Goal: Information Seeking & Learning: Check status

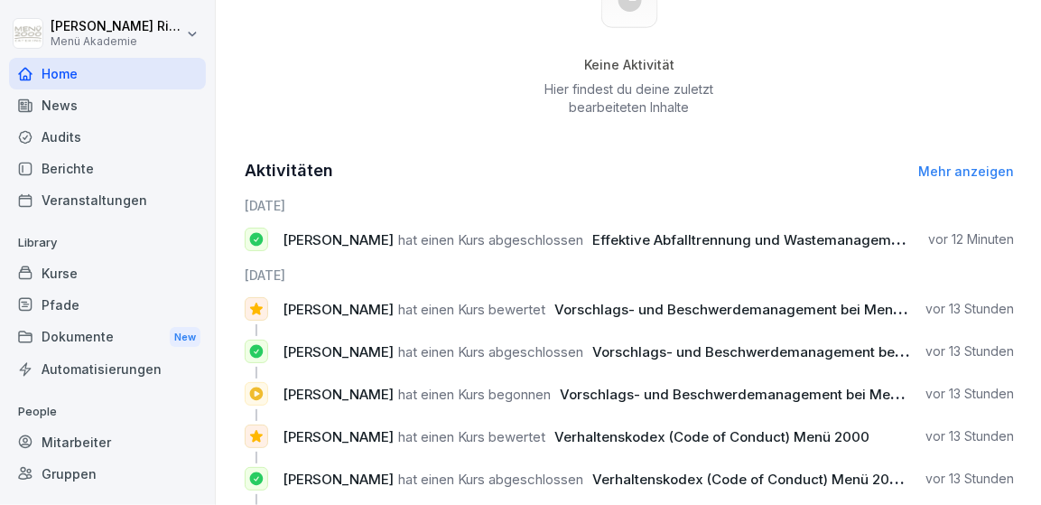
scroll to position [871, 0]
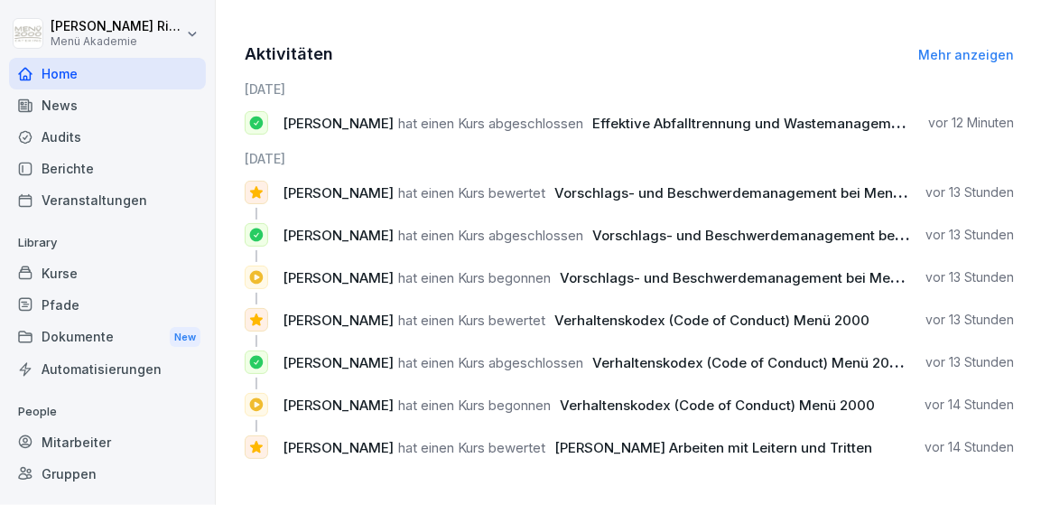
click at [99, 173] on div "Berichte" at bounding box center [107, 169] width 197 height 32
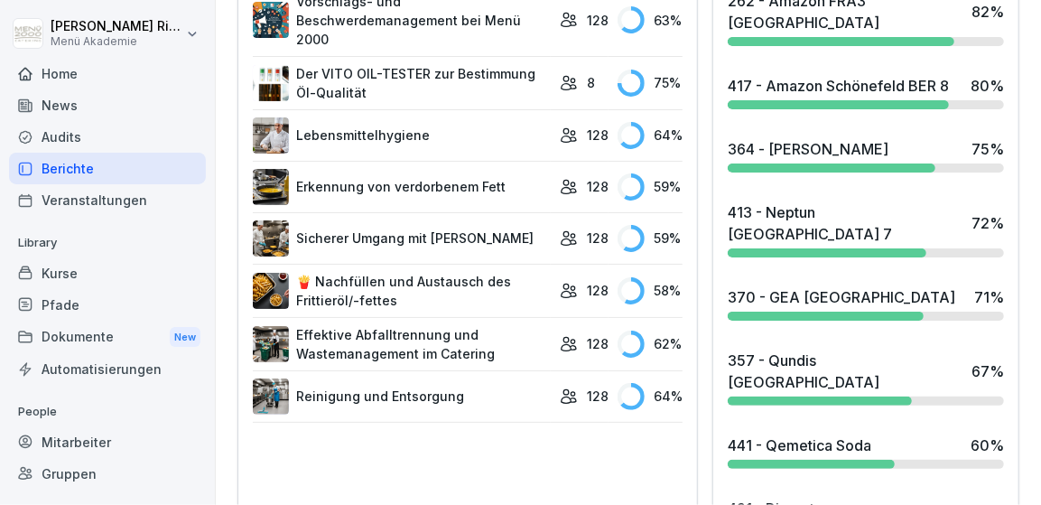
scroll to position [1367, 0]
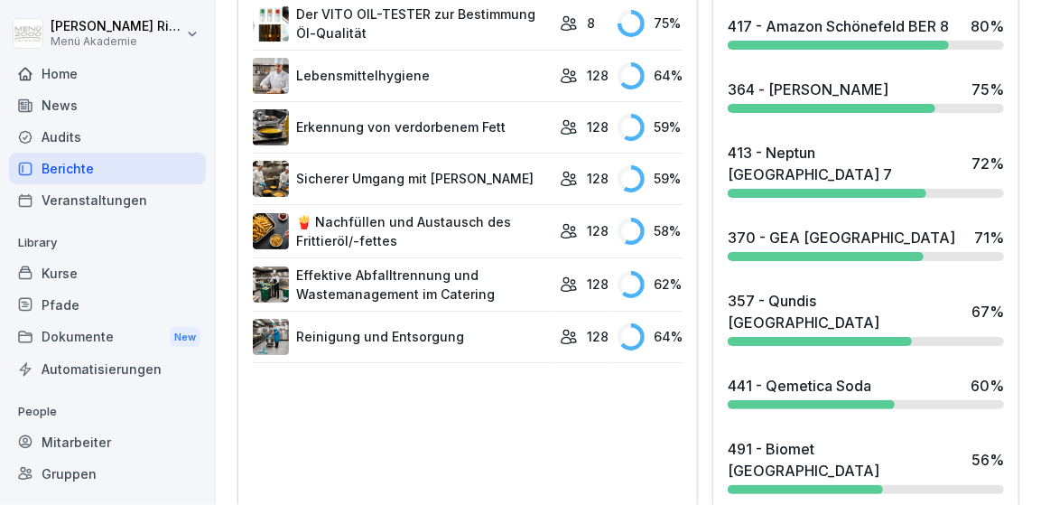
click at [769, 227] on div "370 - GEA Berlin" at bounding box center [842, 238] width 228 height 22
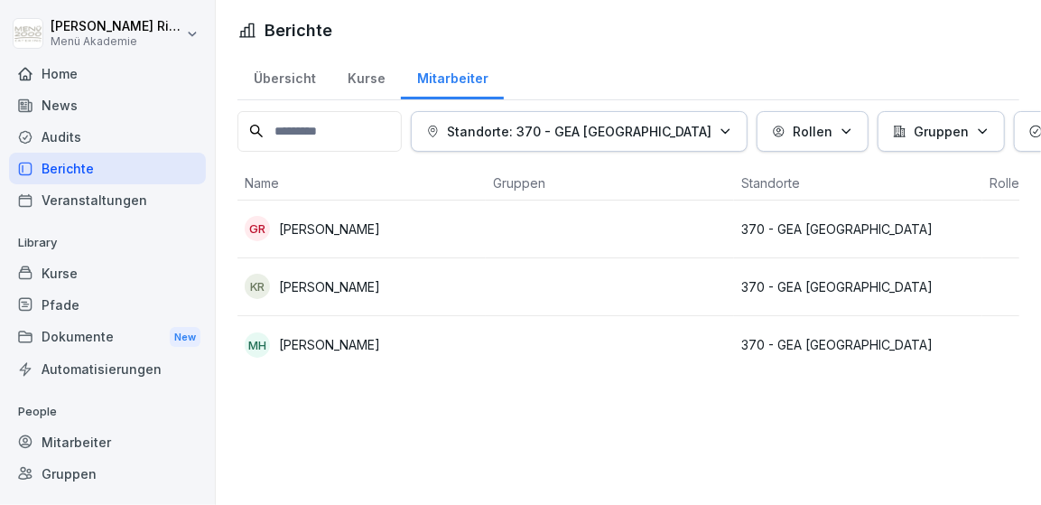
click at [332, 291] on p "Katrin Rothe" at bounding box center [329, 286] width 101 height 19
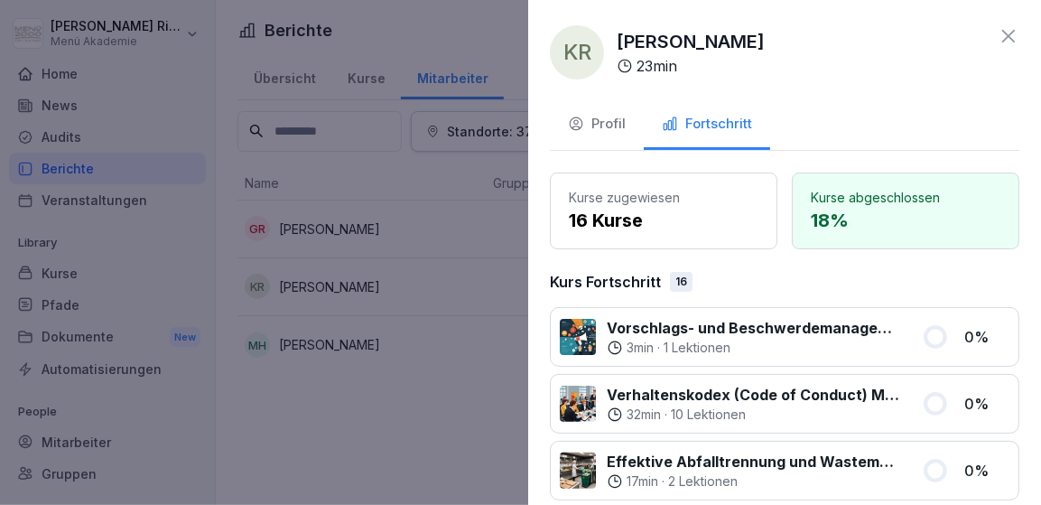
click at [367, 415] on div at bounding box center [520, 252] width 1041 height 505
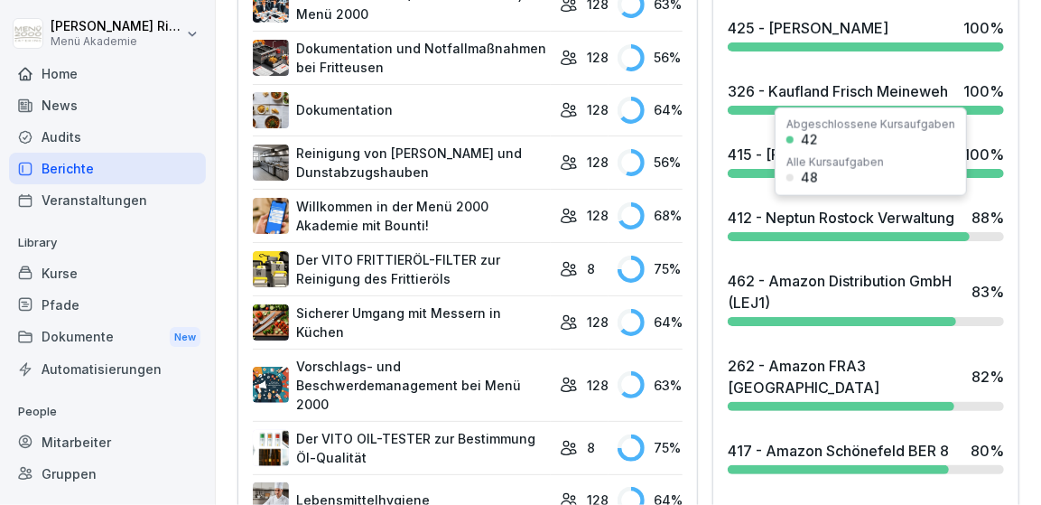
scroll to position [1152, 0]
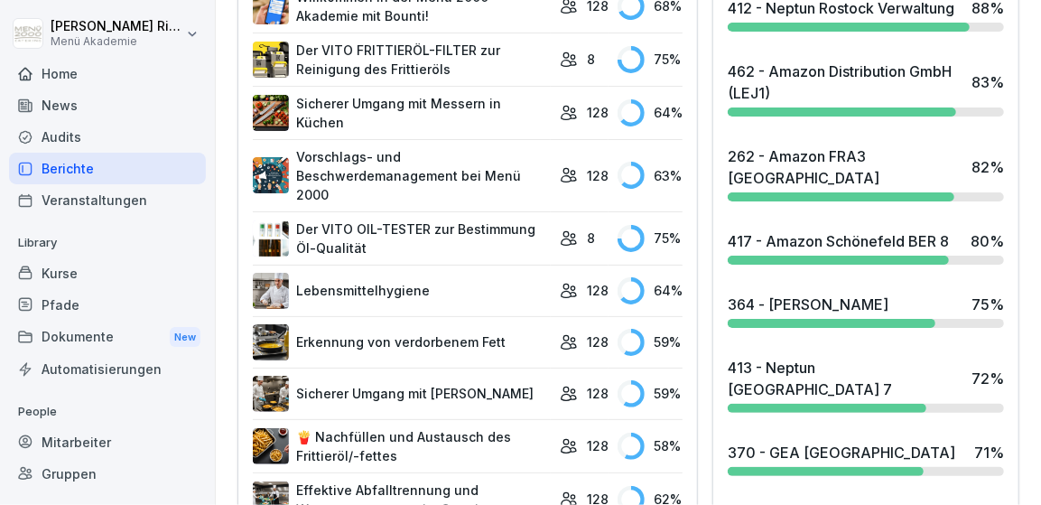
click at [872, 230] on div "417 - Amazon Schönefeld BER 8" at bounding box center [838, 241] width 221 height 22
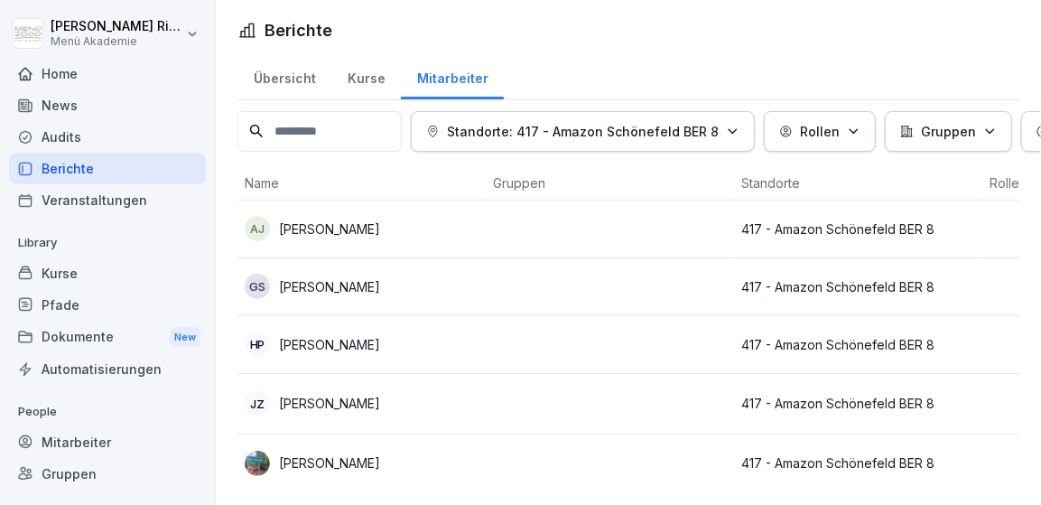
click at [333, 463] on p "Przemystaw Osuch" at bounding box center [329, 462] width 101 height 19
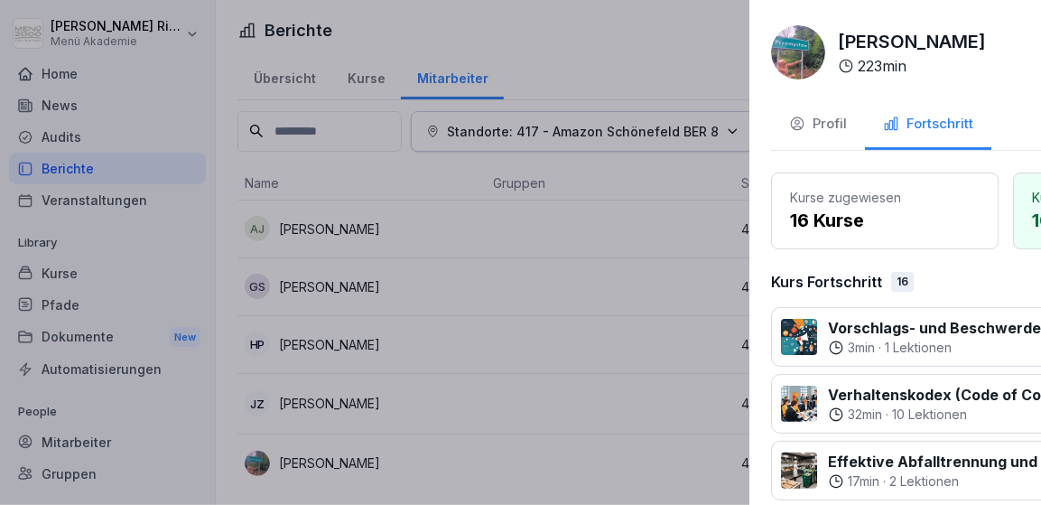
click at [368, 388] on div at bounding box center [520, 252] width 1041 height 505
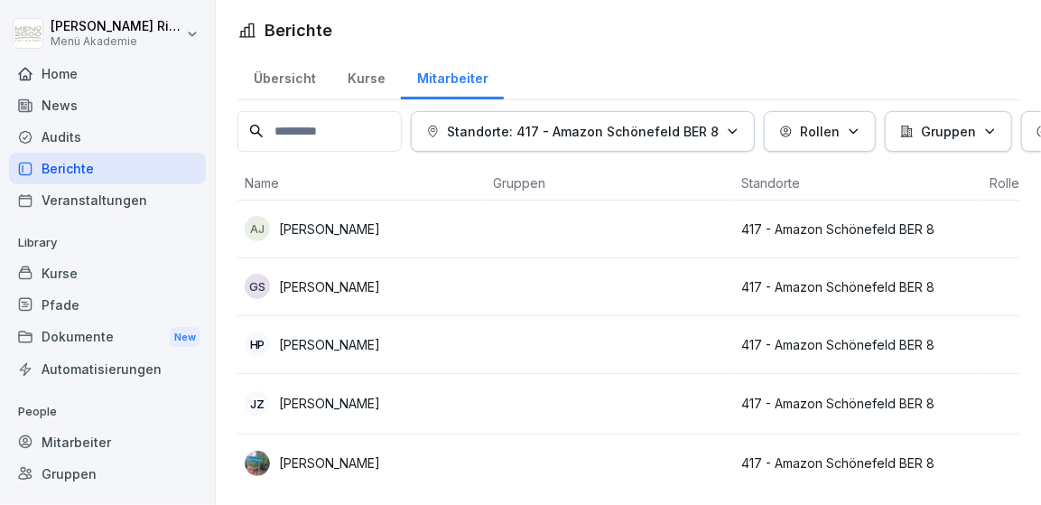
click at [366, 396] on p "Jürgen Erich Schwarzer Zimmermann" at bounding box center [329, 403] width 101 height 19
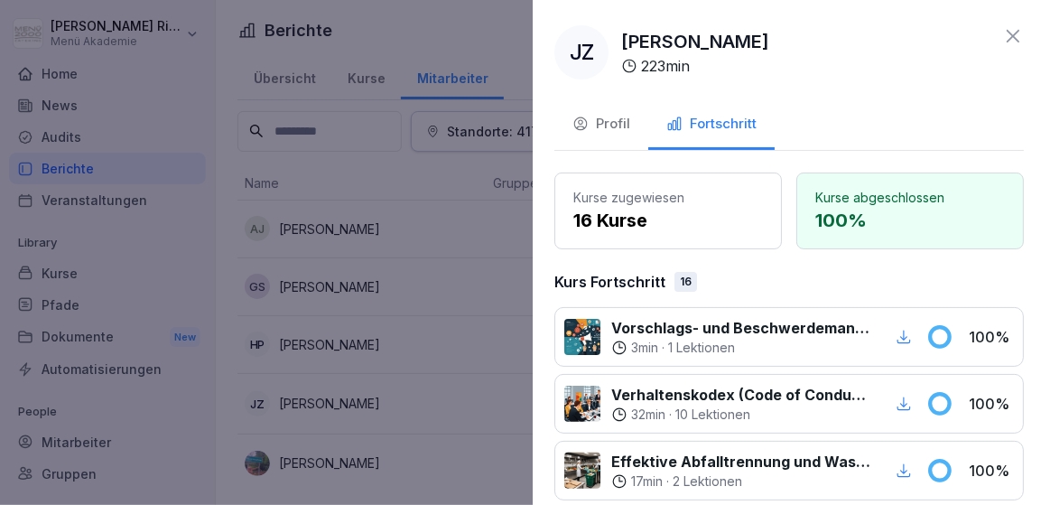
click at [330, 345] on div at bounding box center [520, 252] width 1041 height 505
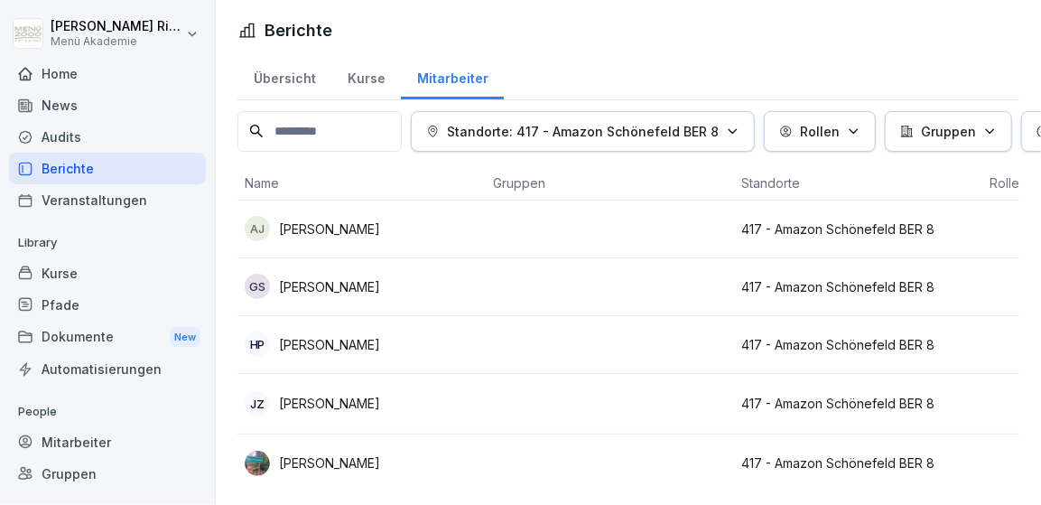
click at [330, 345] on p "Huy Truong Phan" at bounding box center [329, 344] width 101 height 19
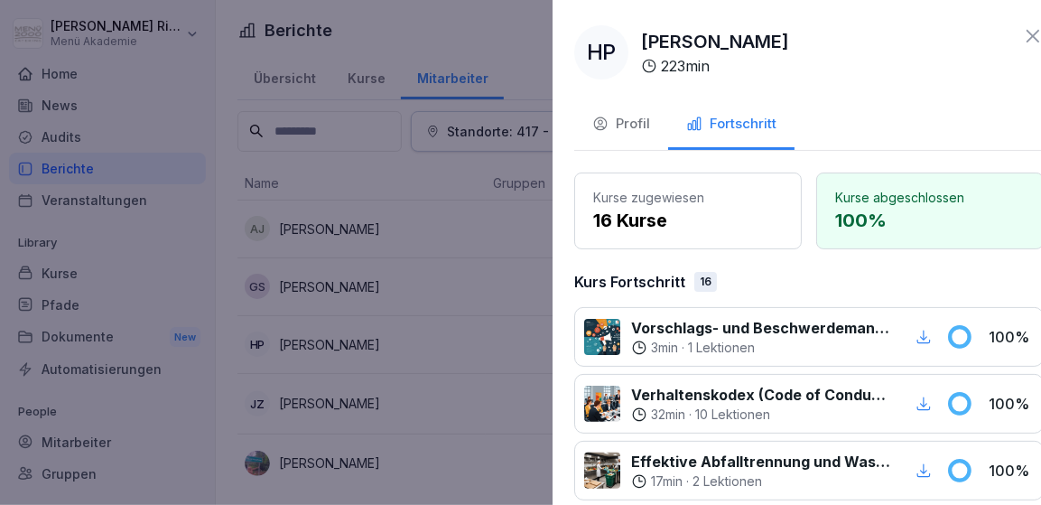
click at [367, 284] on div at bounding box center [520, 252] width 1041 height 505
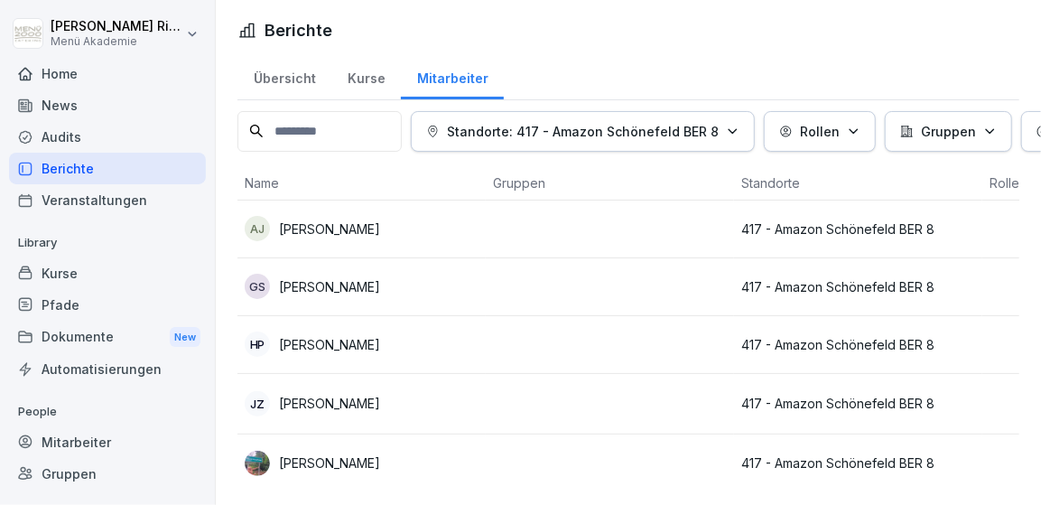
click at [366, 284] on p "Gino Maurice Serner" at bounding box center [329, 286] width 101 height 19
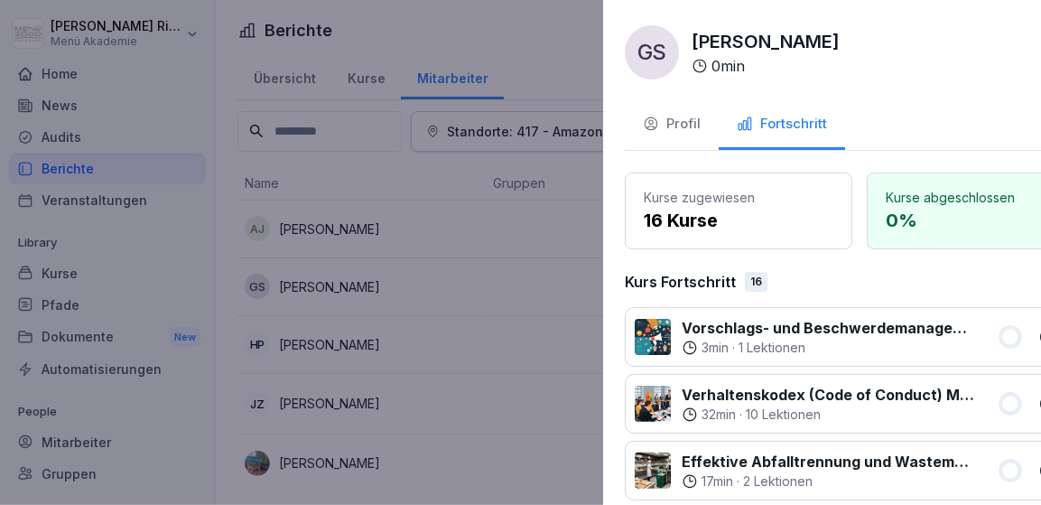
click at [421, 245] on div at bounding box center [520, 252] width 1041 height 505
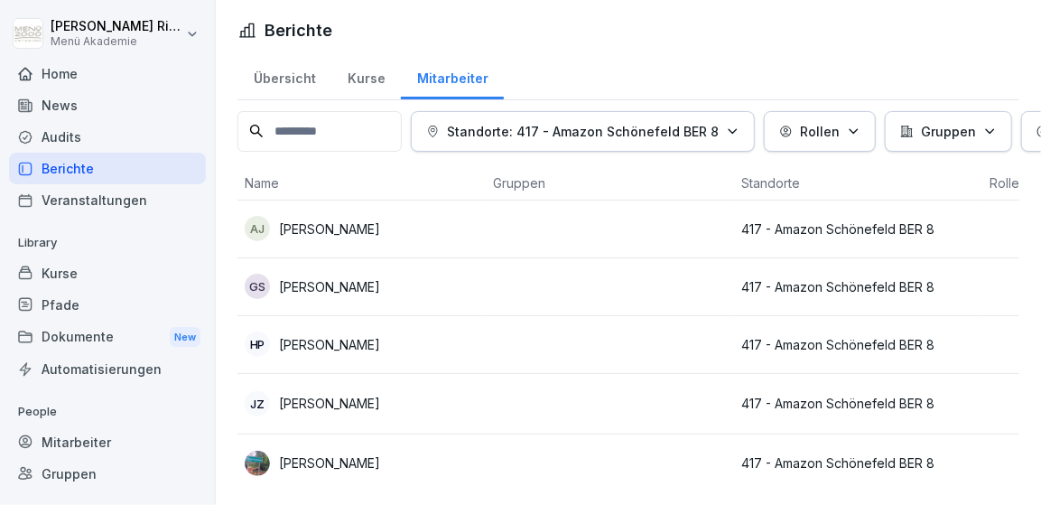
click at [364, 226] on p "Angela Jahnke" at bounding box center [329, 228] width 101 height 19
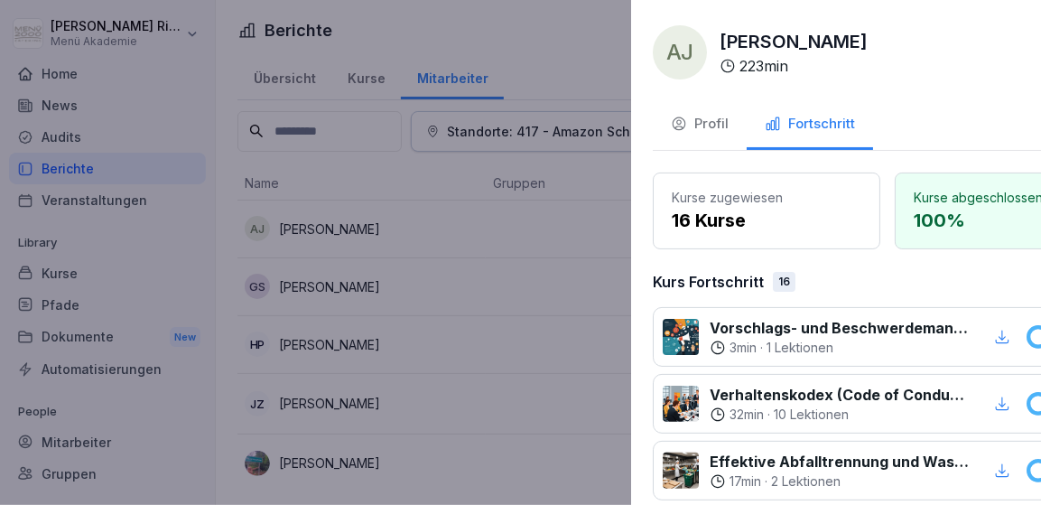
click at [442, 226] on div at bounding box center [520, 252] width 1041 height 505
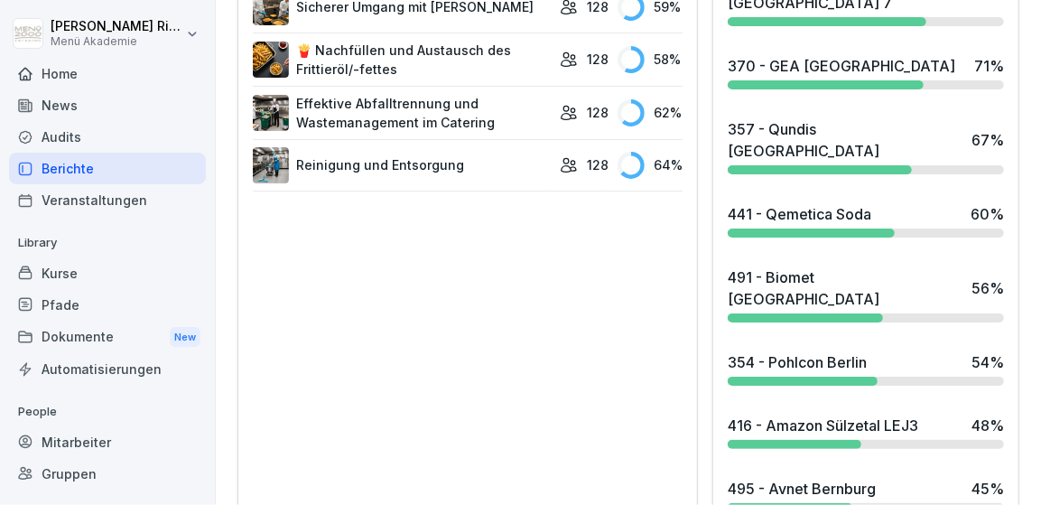
scroll to position [1572, 0]
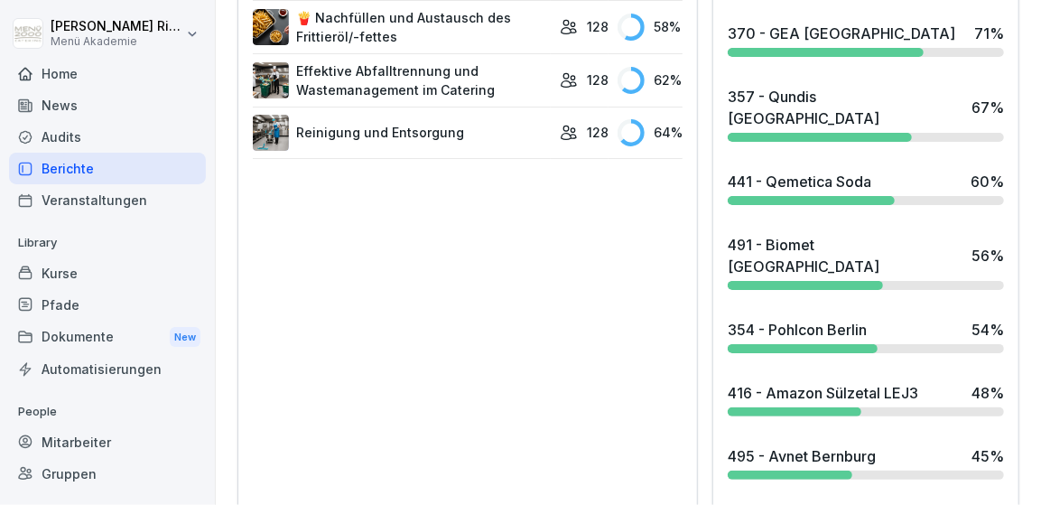
click at [807, 234] on div "491 - Biomet Berlin" at bounding box center [845, 255] width 235 height 43
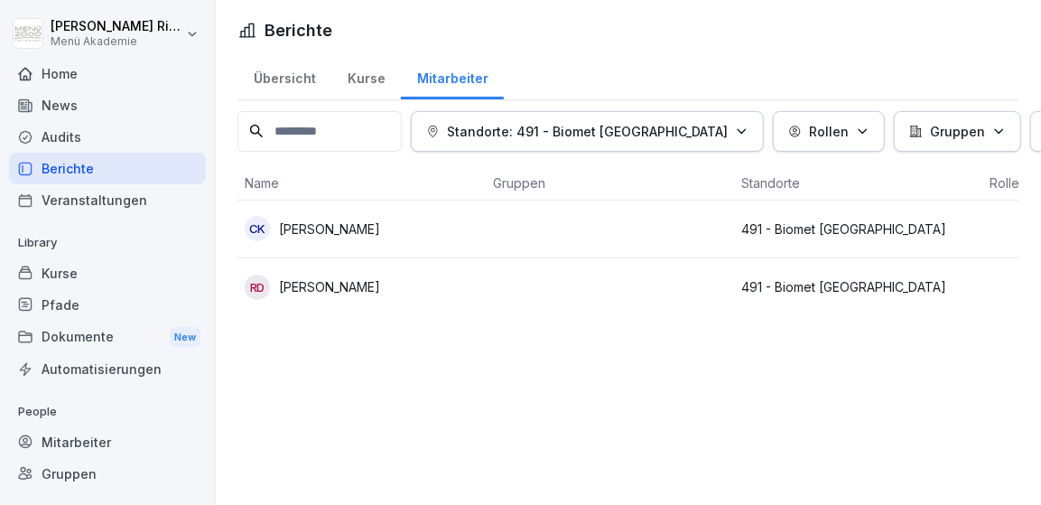
click at [309, 232] on p "Chiara Krause" at bounding box center [329, 228] width 101 height 19
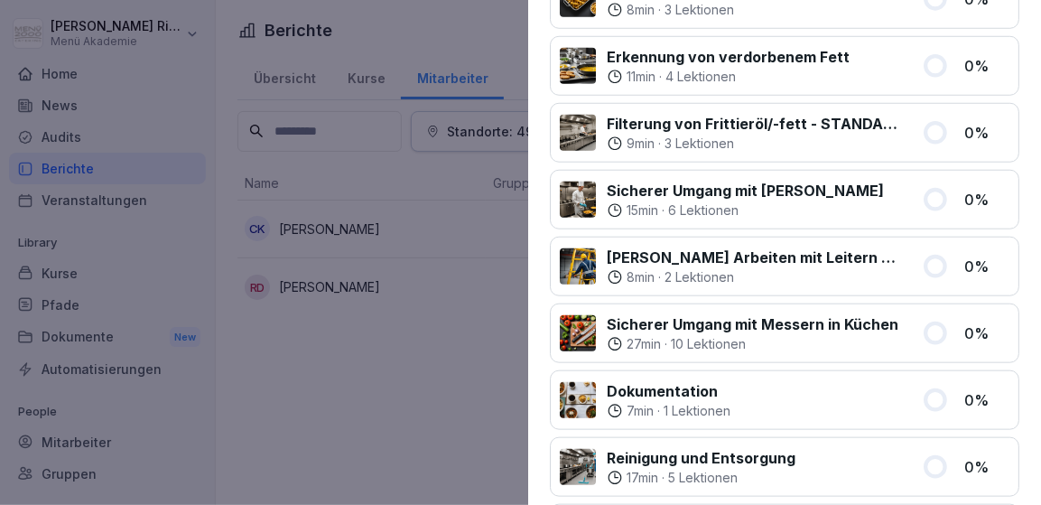
scroll to position [284, 0]
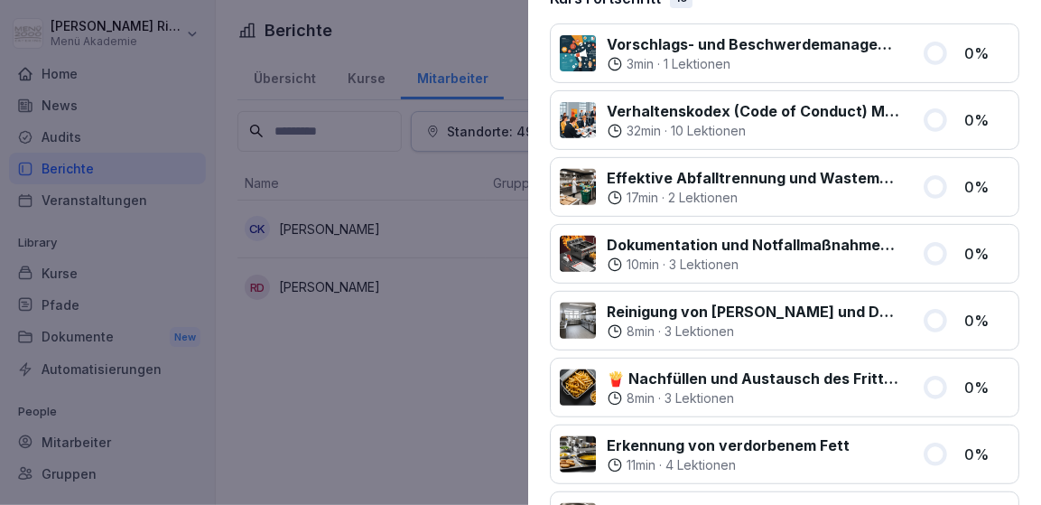
drag, startPoint x: 343, startPoint y: 451, endPoint x: 334, endPoint y: 340, distance: 111.5
click at [343, 450] on div at bounding box center [520, 252] width 1041 height 505
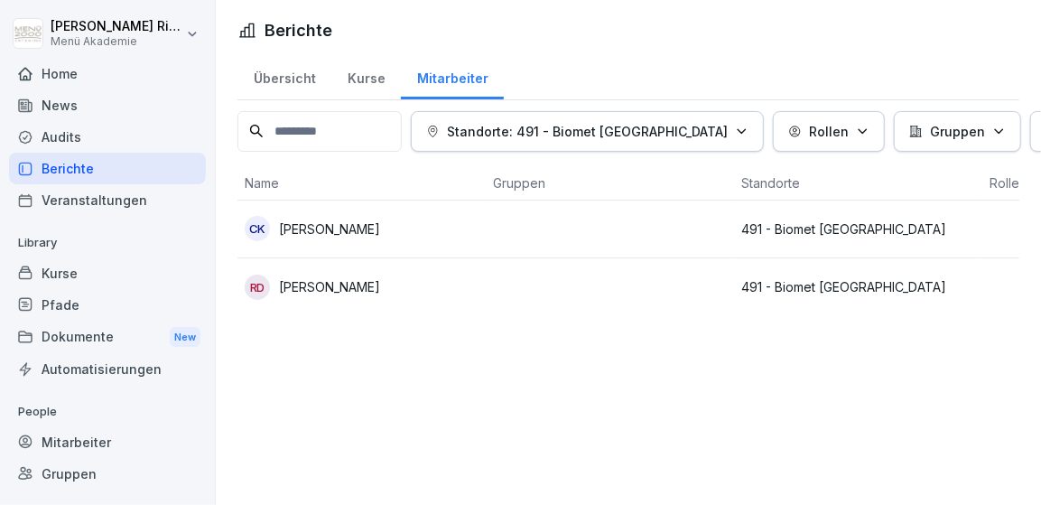
click at [340, 298] on td "RD Rene Wolf Duca" at bounding box center [362, 287] width 248 height 58
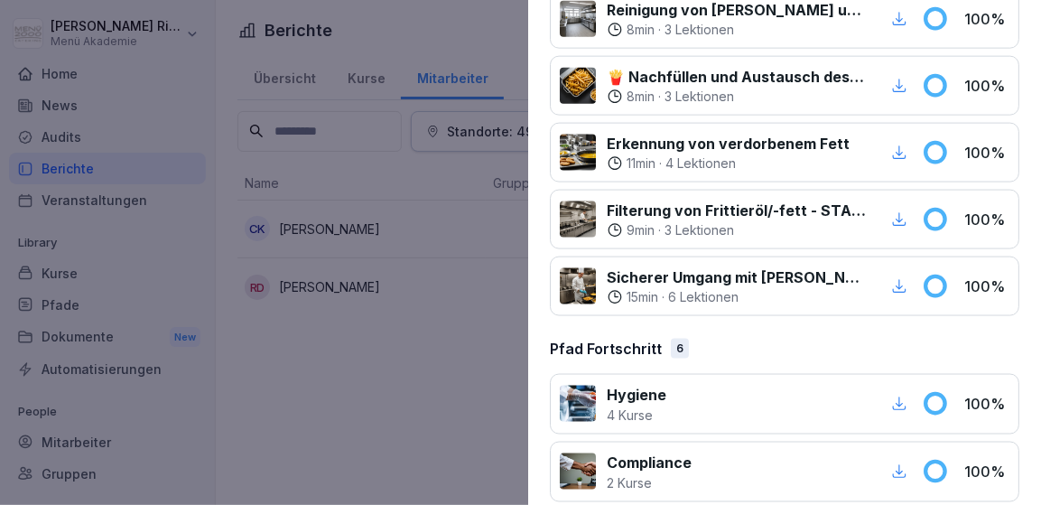
scroll to position [1331, 0]
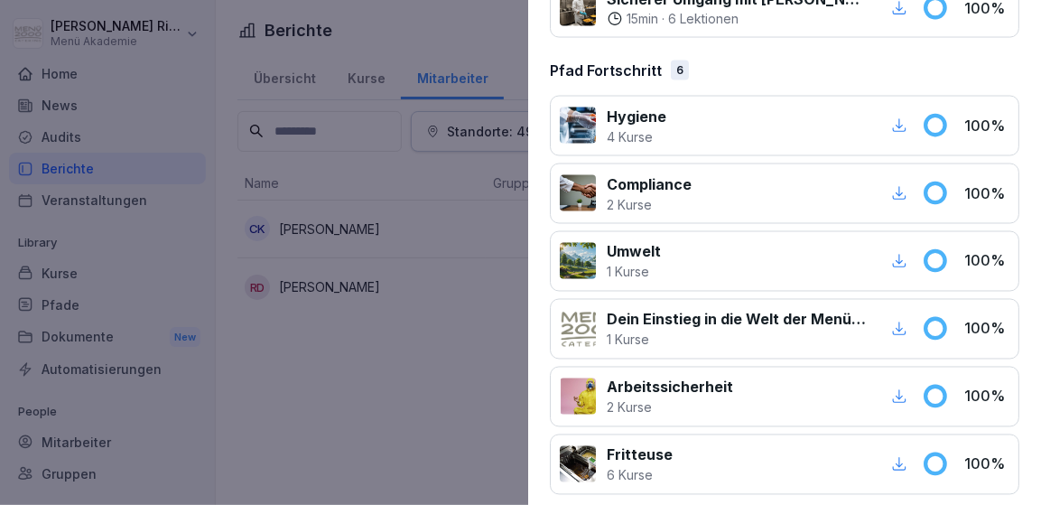
click at [378, 396] on div at bounding box center [520, 252] width 1041 height 505
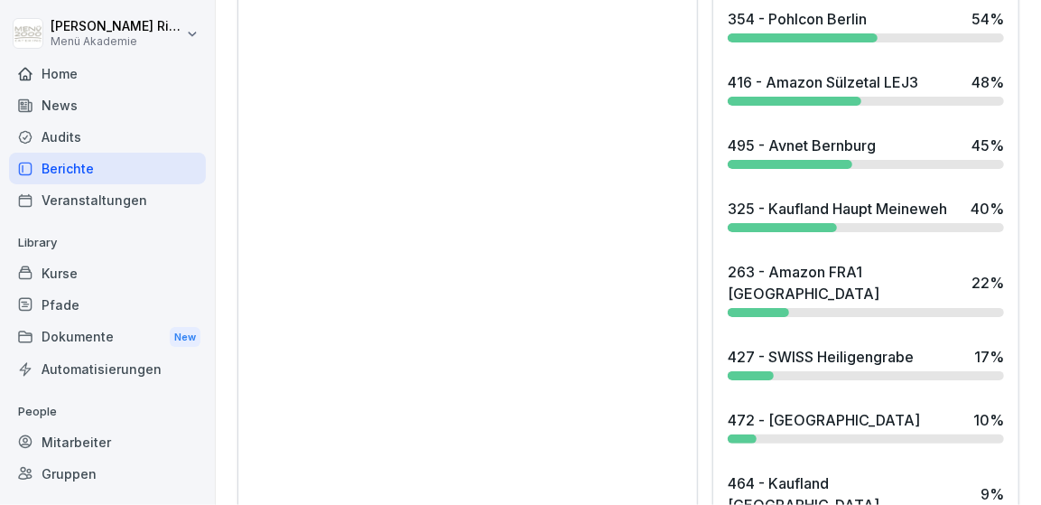
scroll to position [1886, 0]
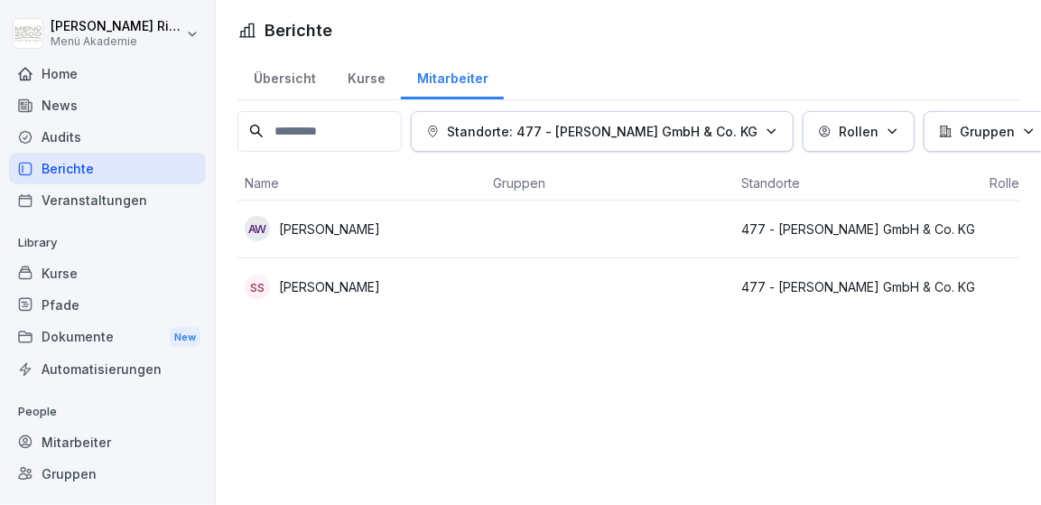
click at [331, 294] on p "Sven Schröder" at bounding box center [329, 286] width 101 height 19
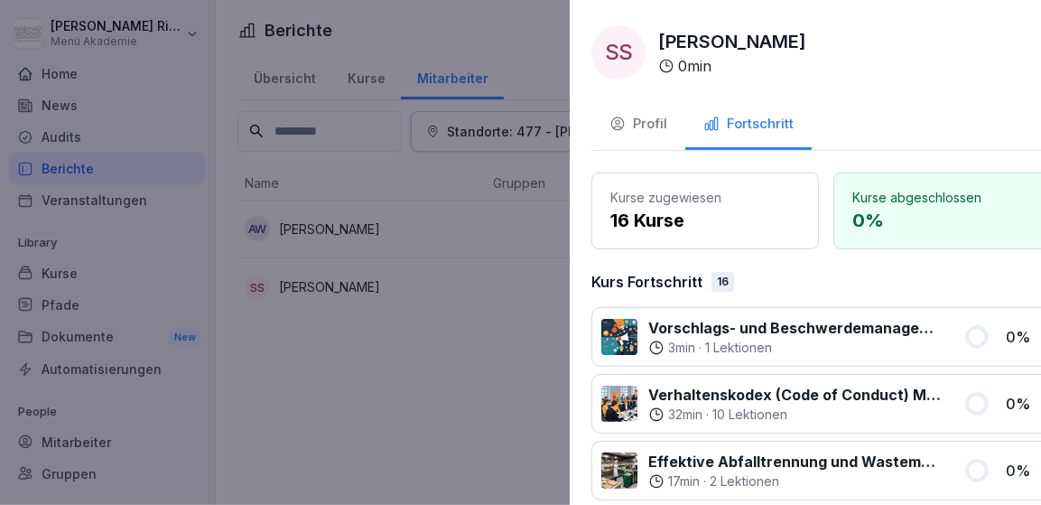
click at [424, 350] on div at bounding box center [520, 252] width 1041 height 505
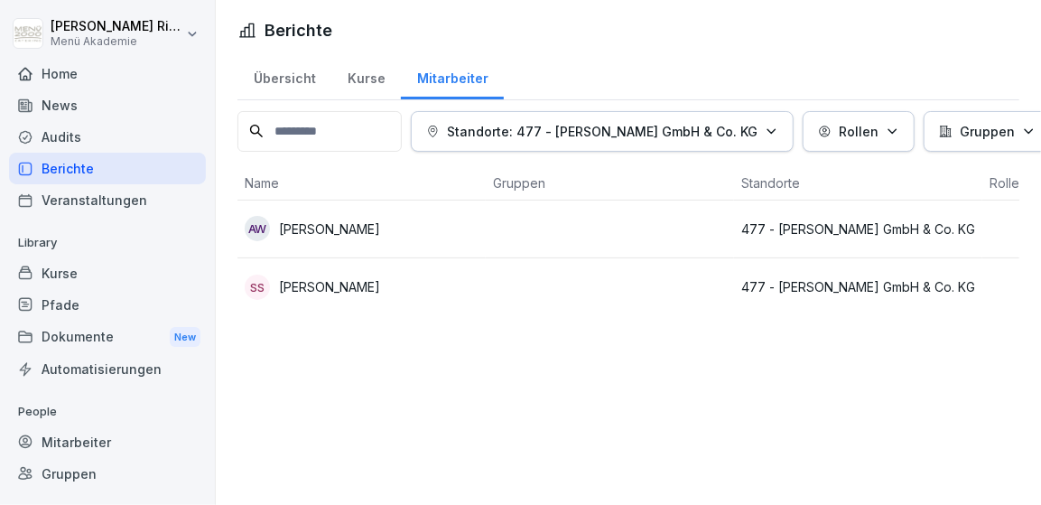
click at [337, 227] on p "Andreas Warnawski" at bounding box center [329, 228] width 101 height 19
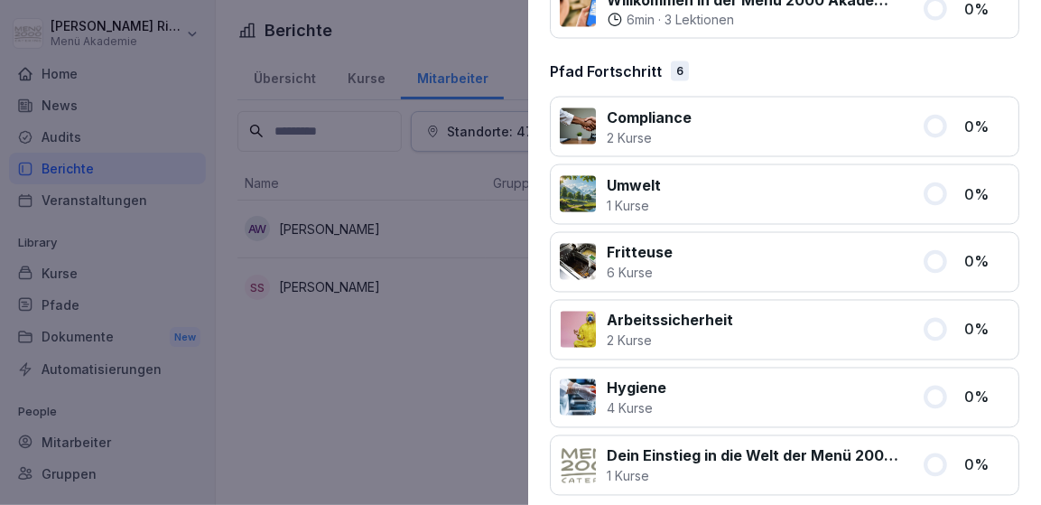
scroll to position [1331, 0]
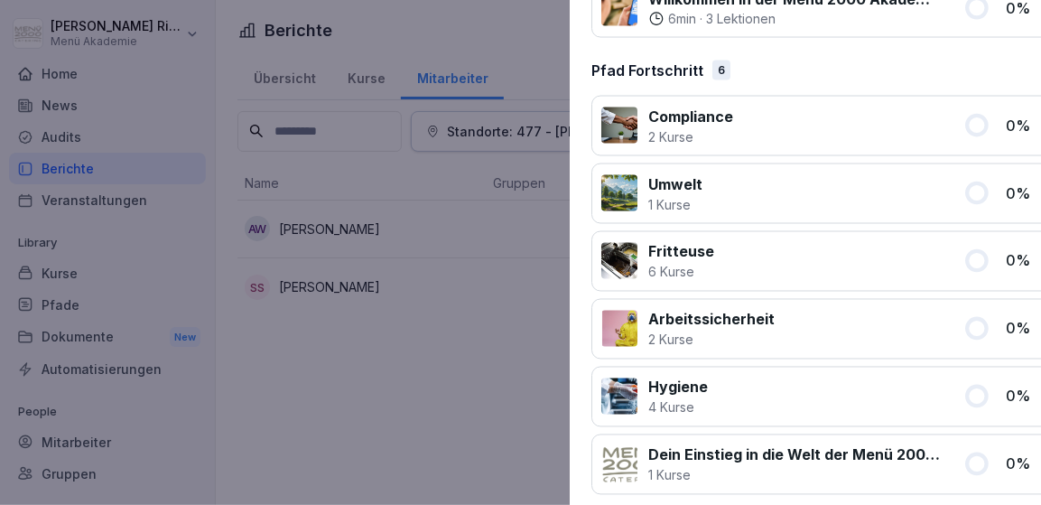
click at [348, 368] on div at bounding box center [520, 252] width 1041 height 505
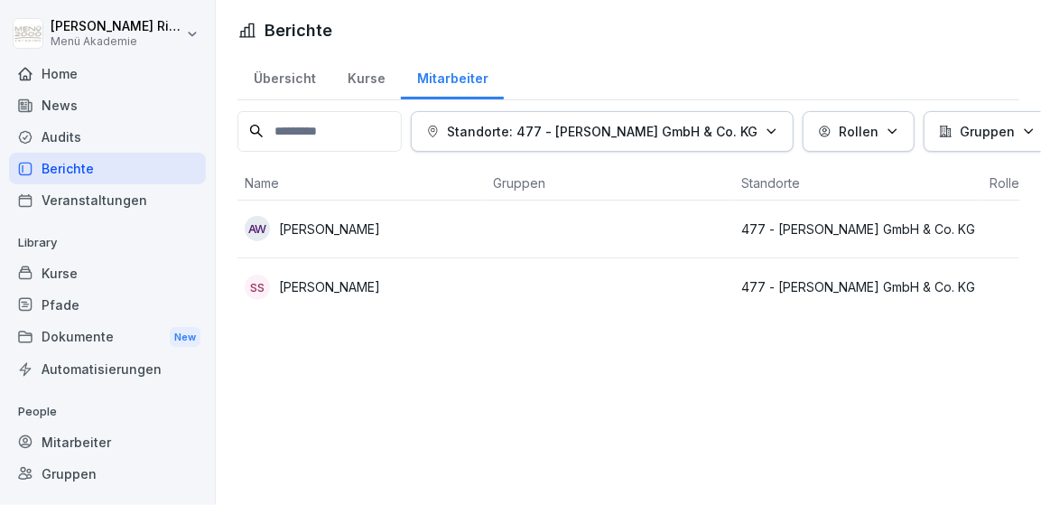
click at [283, 79] on div "Übersicht" at bounding box center [285, 76] width 94 height 46
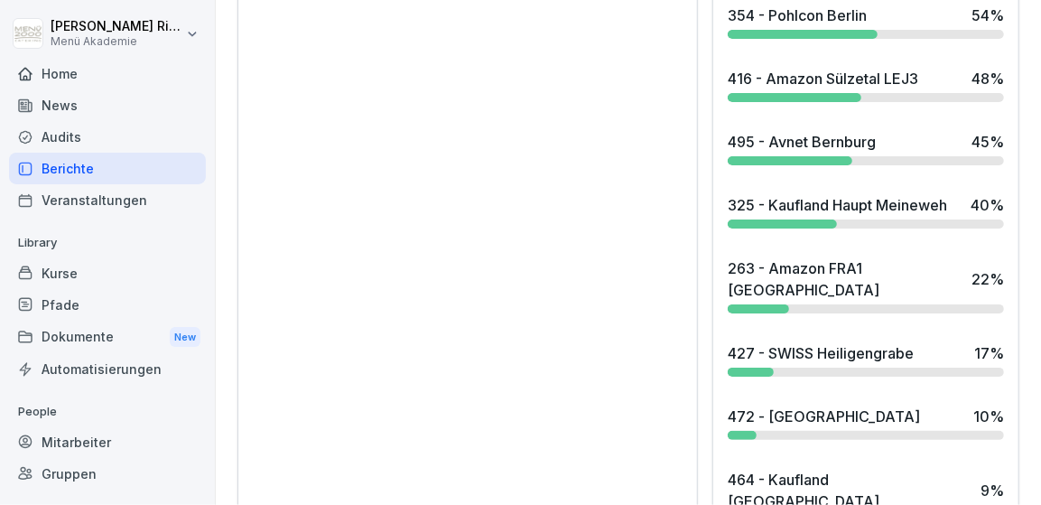
scroll to position [1892, 0]
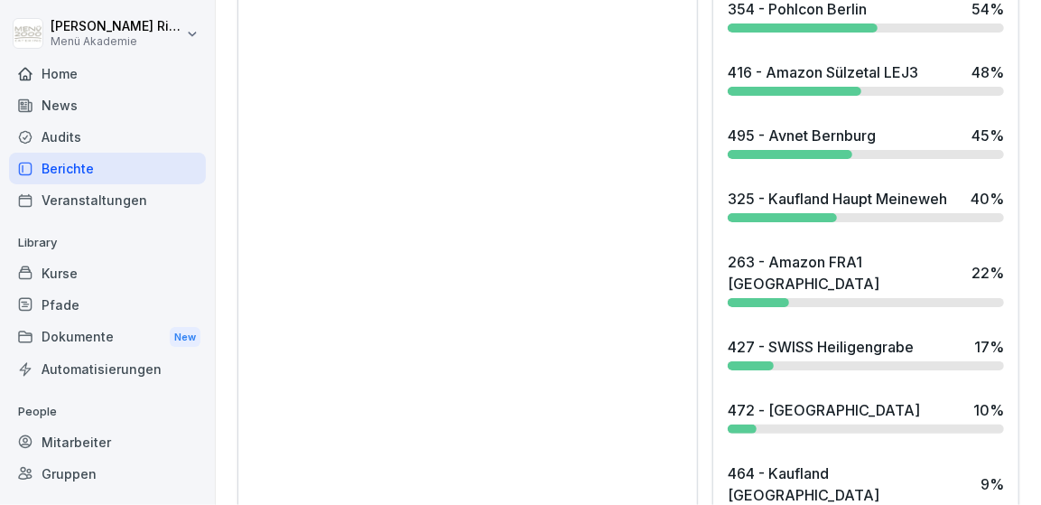
click at [816, 336] on div "427 - SWISS Heiligengrabe" at bounding box center [821, 347] width 186 height 22
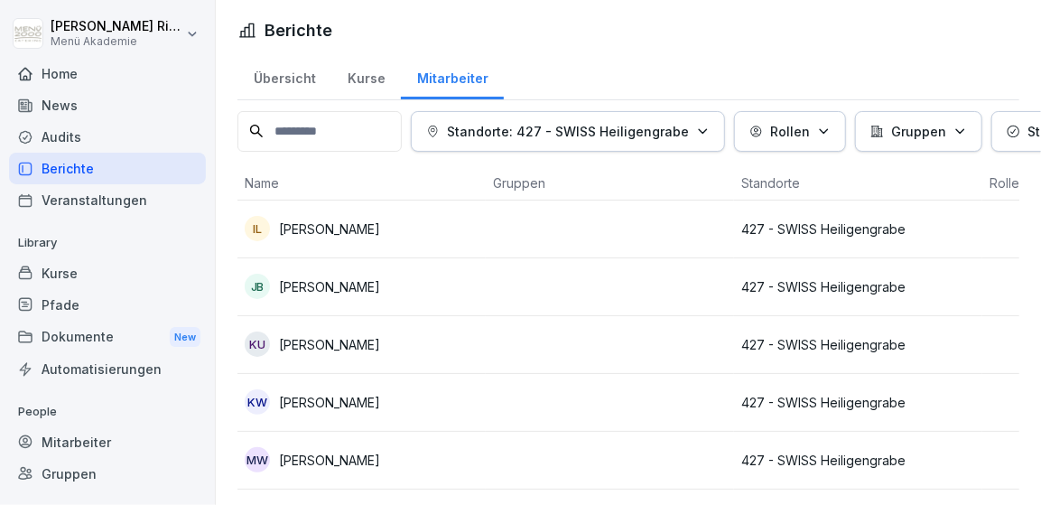
scroll to position [54, 0]
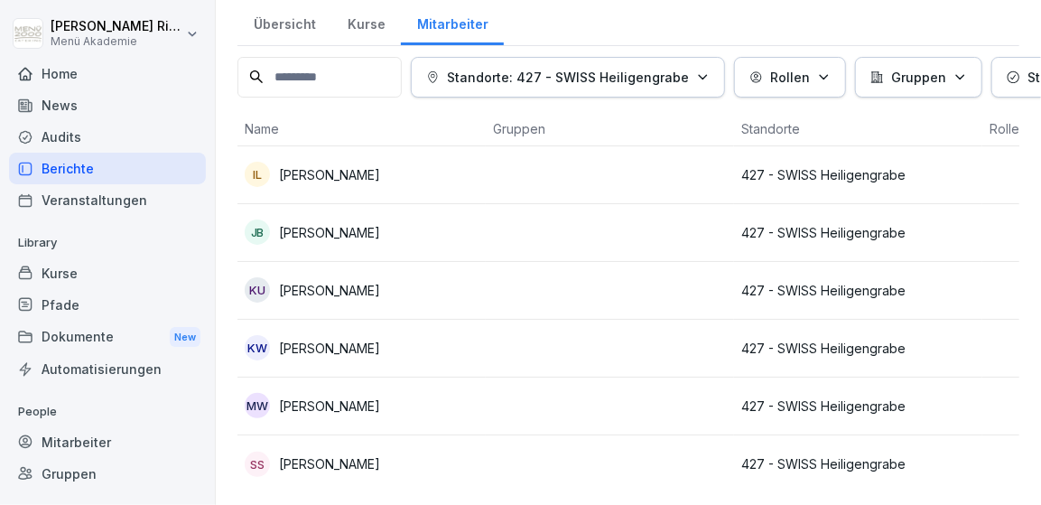
click at [334, 465] on p "Saskia Szramek" at bounding box center [329, 463] width 101 height 19
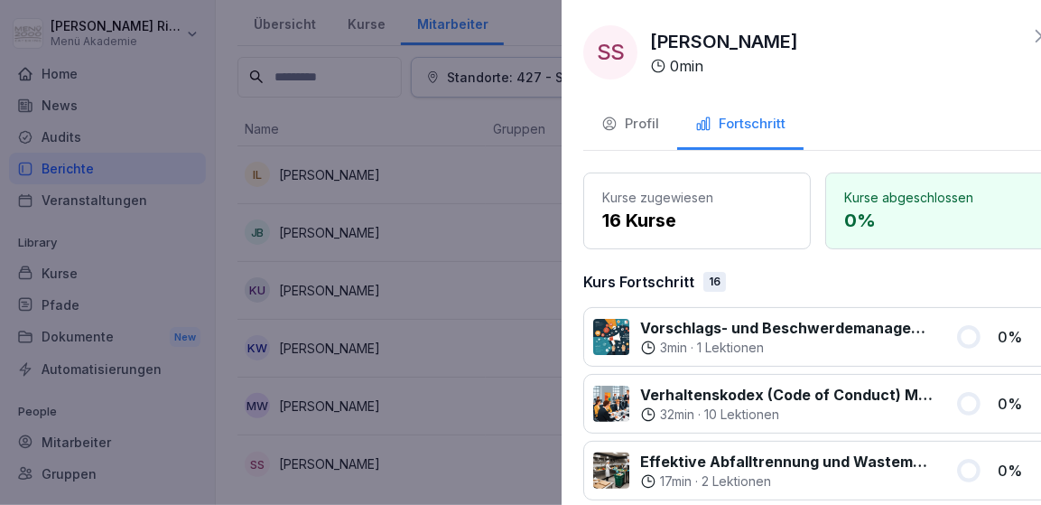
drag, startPoint x: 340, startPoint y: 382, endPoint x: 339, endPoint y: 399, distance: 17.3
click at [340, 384] on div at bounding box center [520, 252] width 1041 height 505
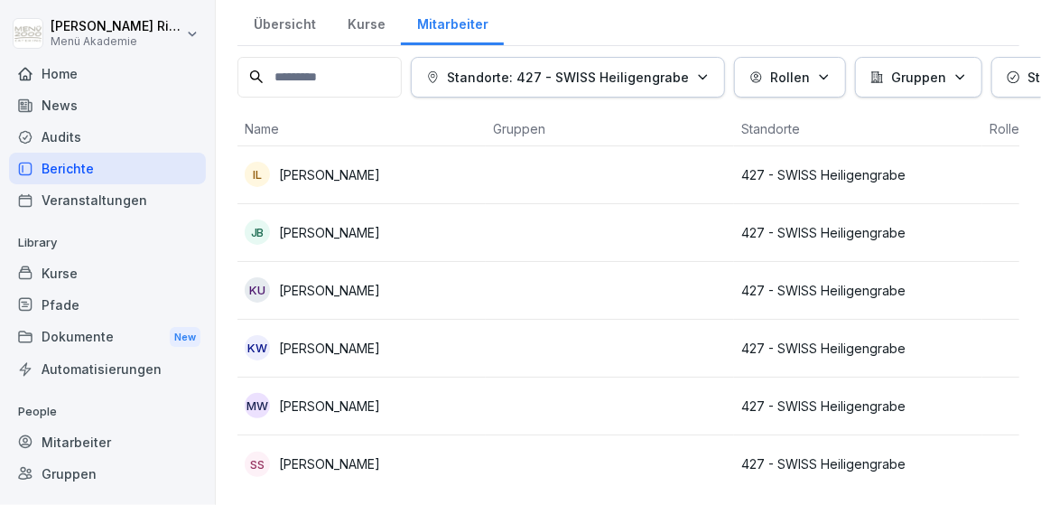
click at [337, 402] on p "Mandy Willm" at bounding box center [329, 405] width 101 height 19
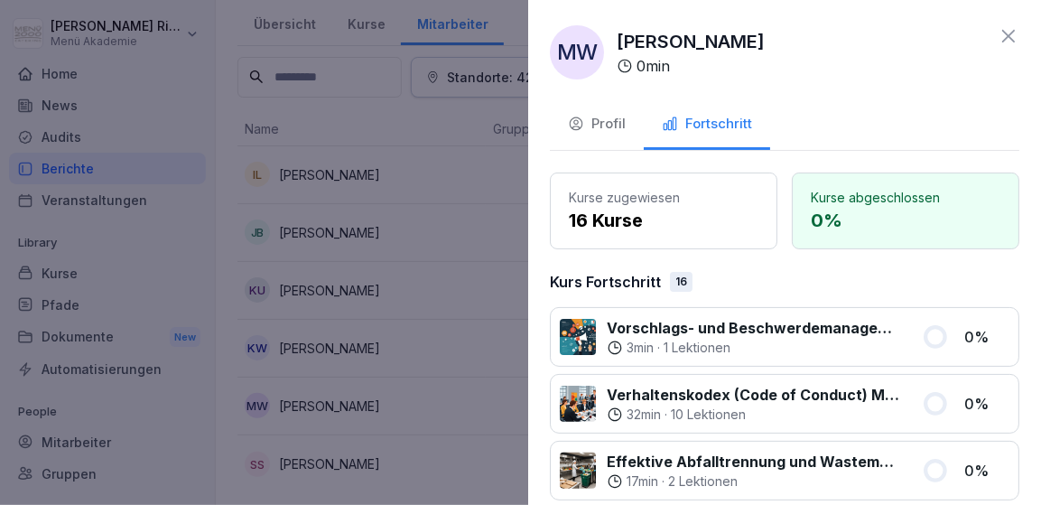
click at [434, 405] on div at bounding box center [520, 252] width 1041 height 505
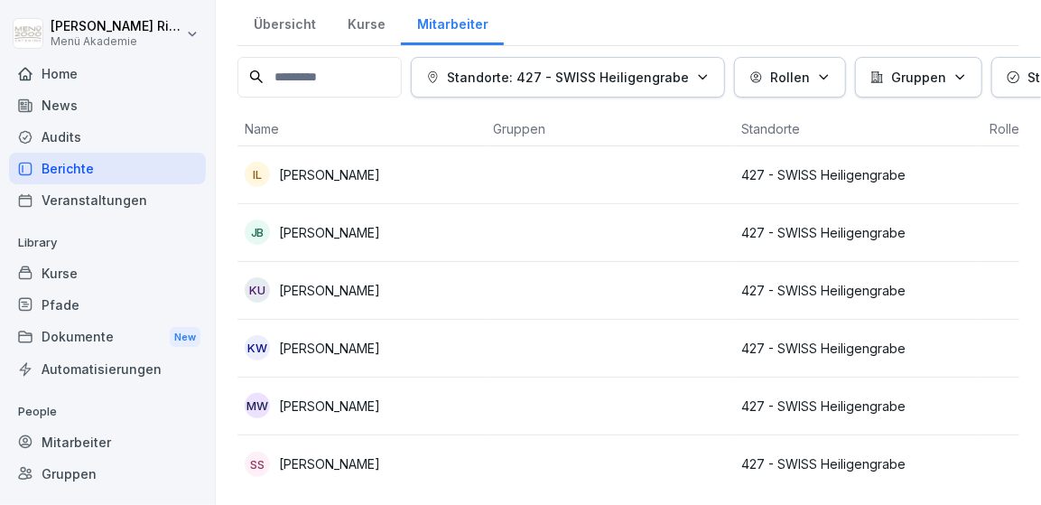
click at [367, 350] on p "Kerstin Wachauf" at bounding box center [329, 348] width 101 height 19
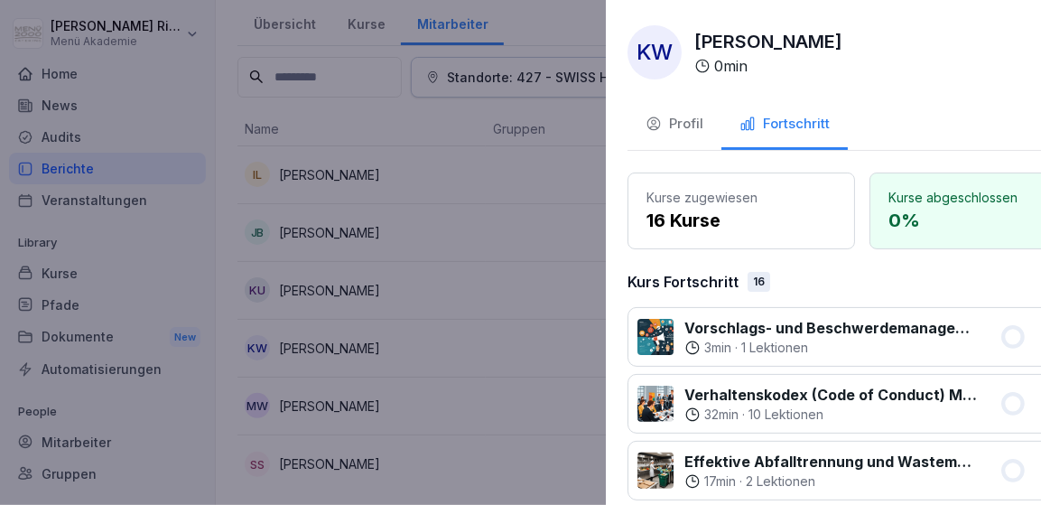
click at [425, 376] on div at bounding box center [520, 252] width 1041 height 505
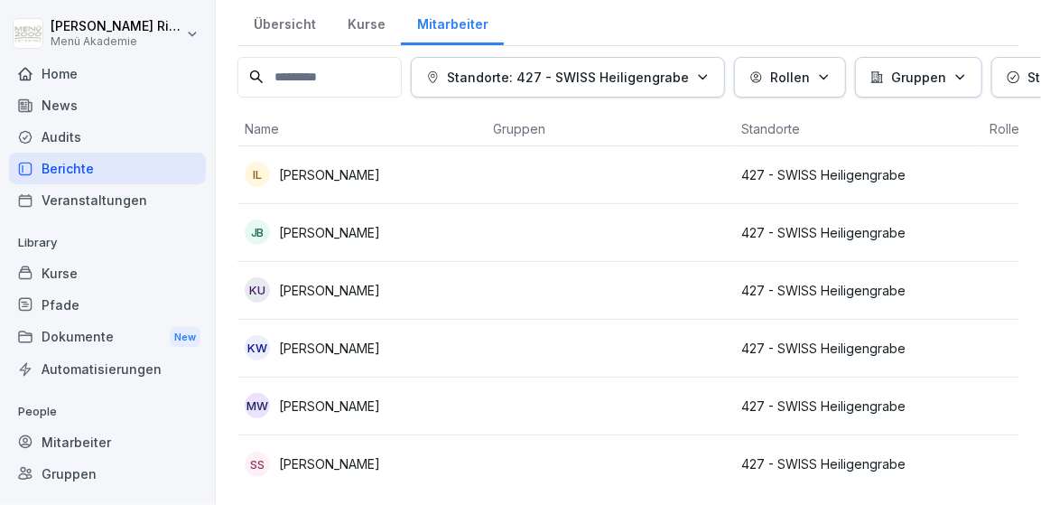
click at [357, 298] on div "KU Kerstin Uhlemann" at bounding box center [362, 289] width 234 height 25
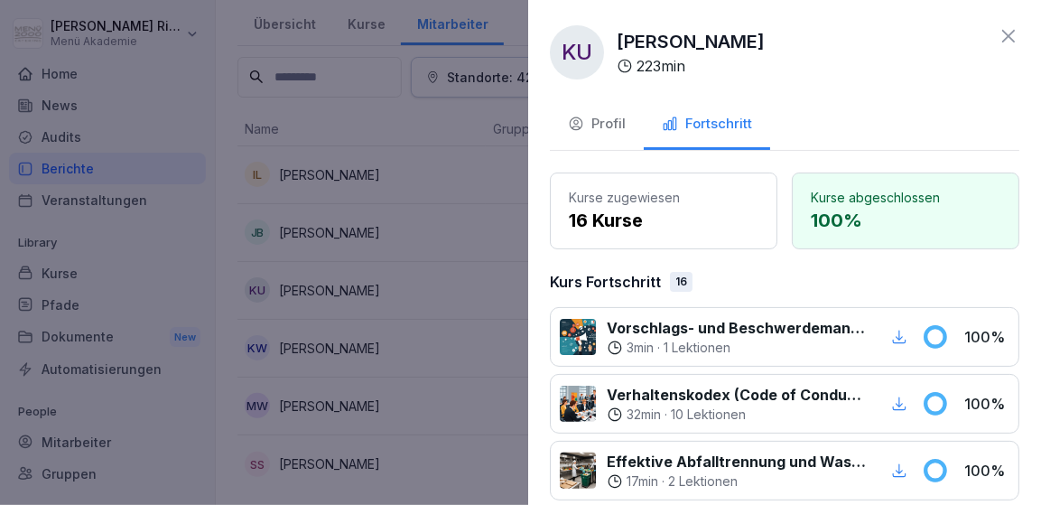
click at [471, 316] on div at bounding box center [520, 252] width 1041 height 505
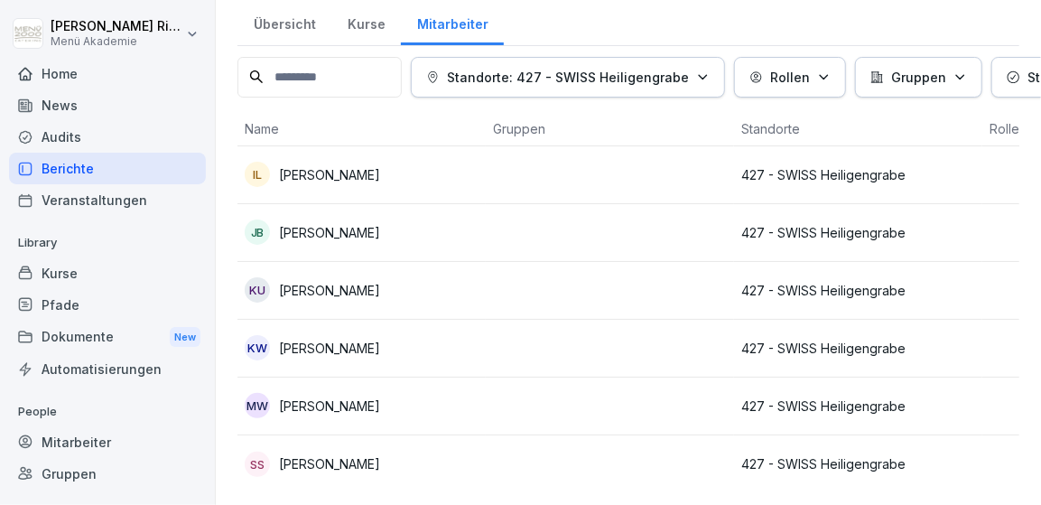
click at [341, 236] on p "Jana Blume" at bounding box center [329, 232] width 101 height 19
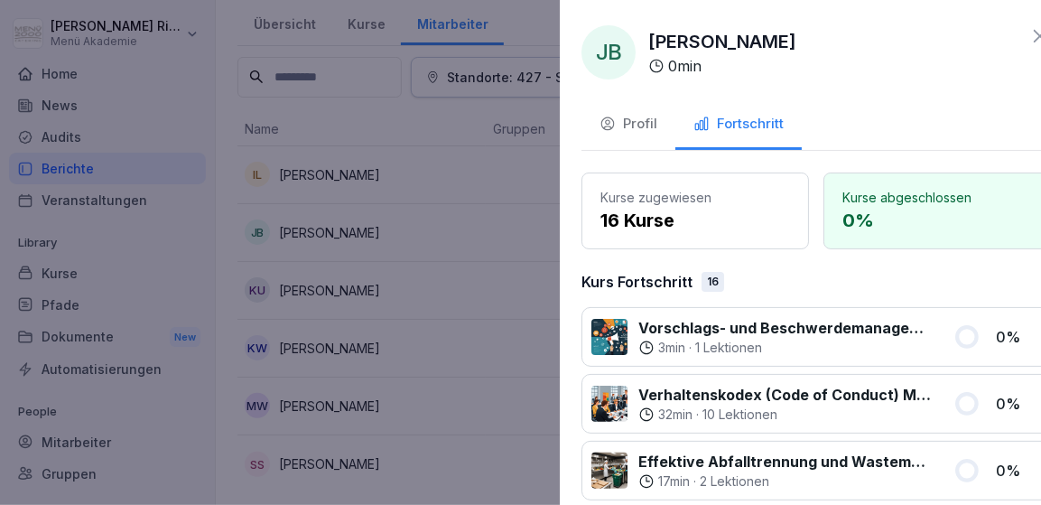
click at [424, 259] on div at bounding box center [520, 252] width 1041 height 505
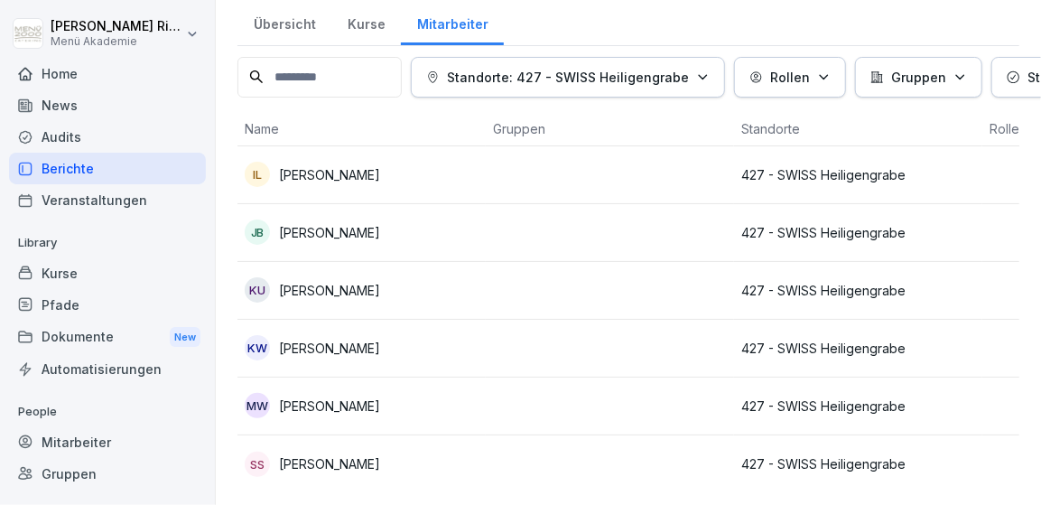
click at [338, 169] on p "Ines Leistner" at bounding box center [329, 174] width 101 height 19
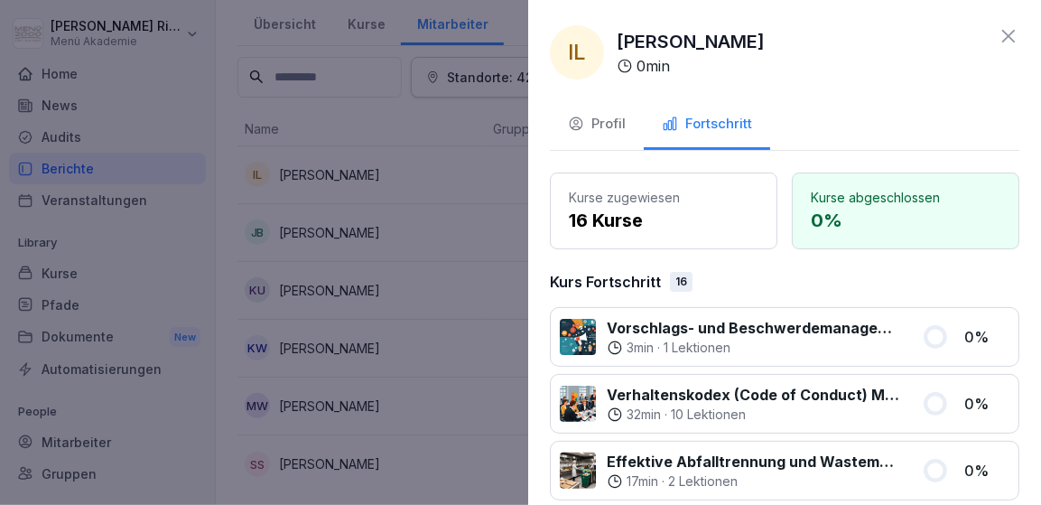
click at [474, 307] on div at bounding box center [520, 252] width 1041 height 505
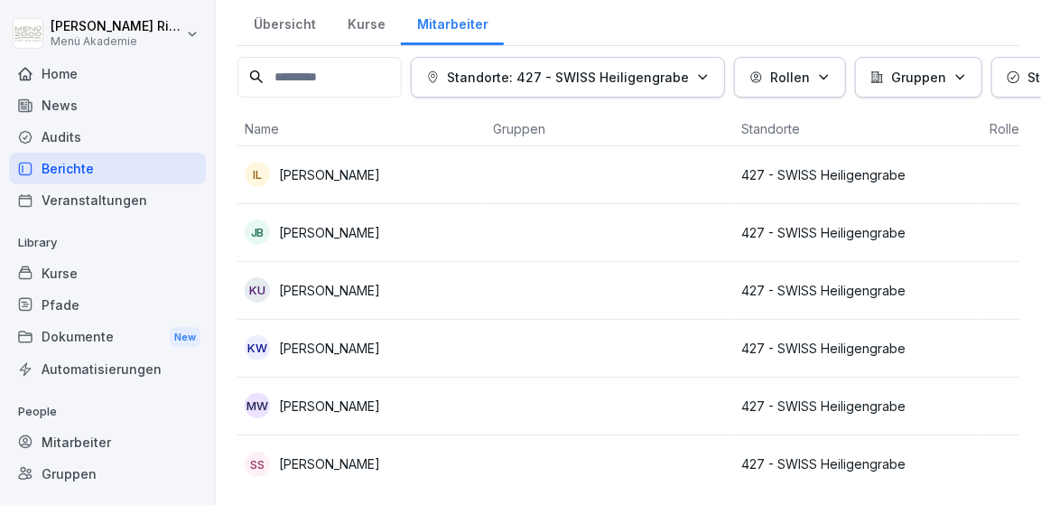
scroll to position [0, 0]
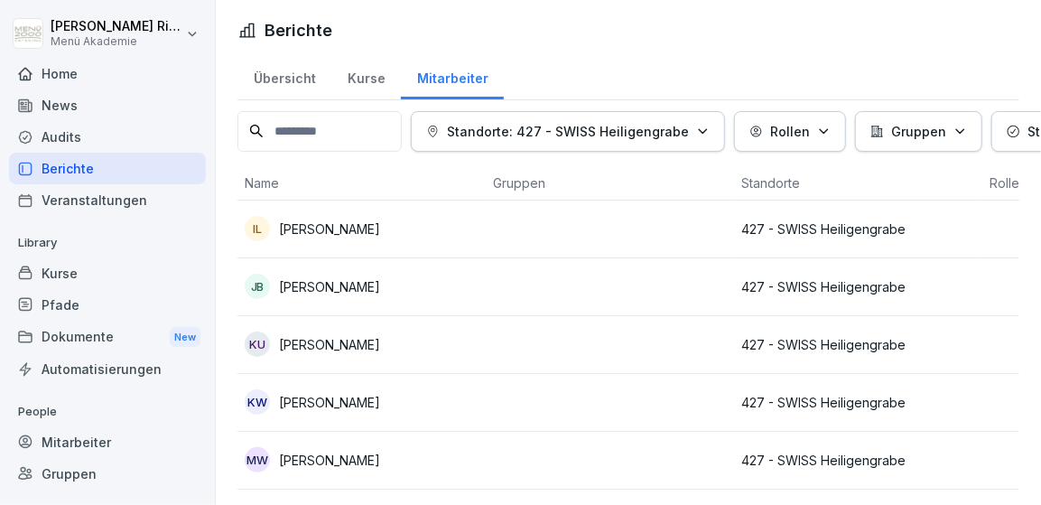
click at [303, 71] on div "Übersicht" at bounding box center [285, 76] width 94 height 46
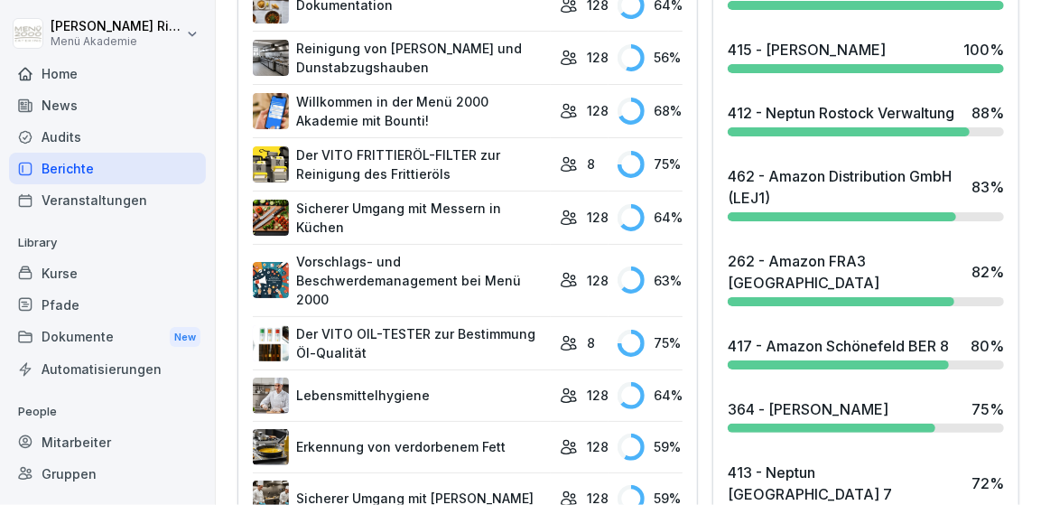
scroll to position [629, 0]
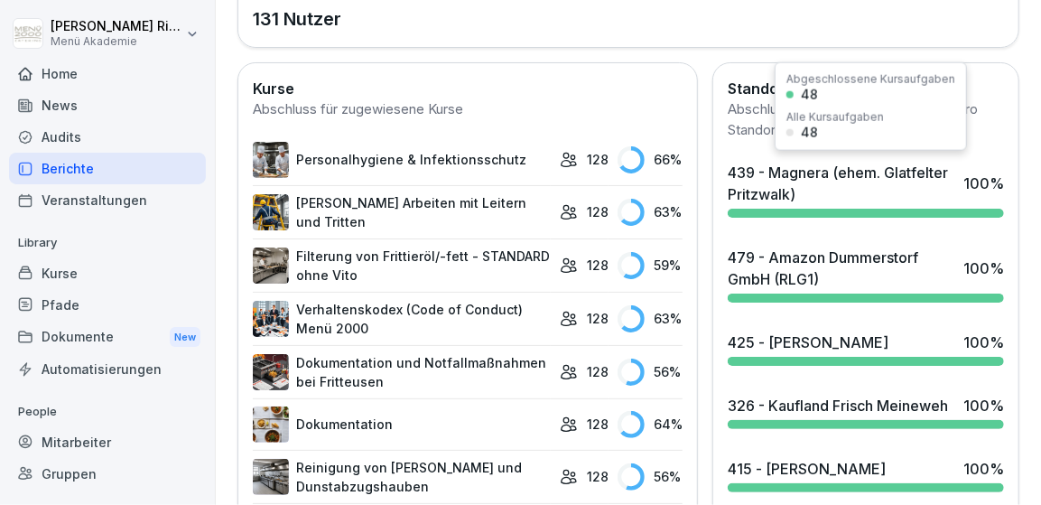
click at [758, 171] on div "439 - Magnera (ehem. Glatfelter Pritzwalk)" at bounding box center [841, 183] width 227 height 43
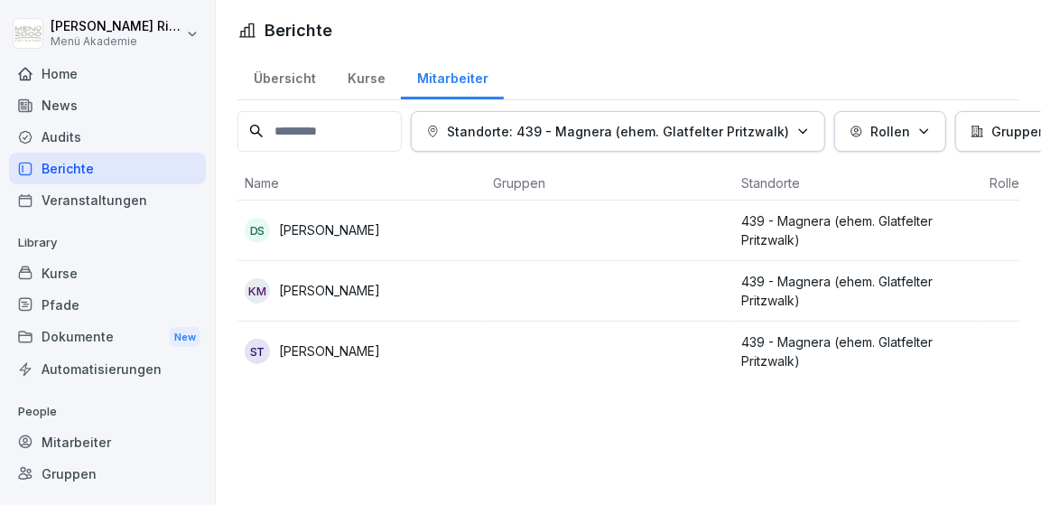
click at [314, 346] on p "Sabrina Texter" at bounding box center [329, 350] width 101 height 19
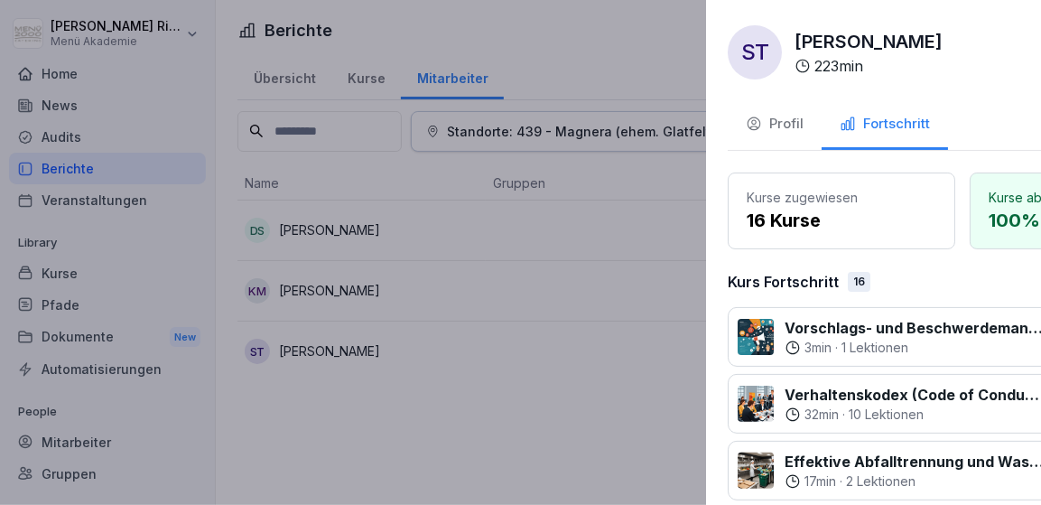
click at [386, 419] on div at bounding box center [520, 252] width 1041 height 505
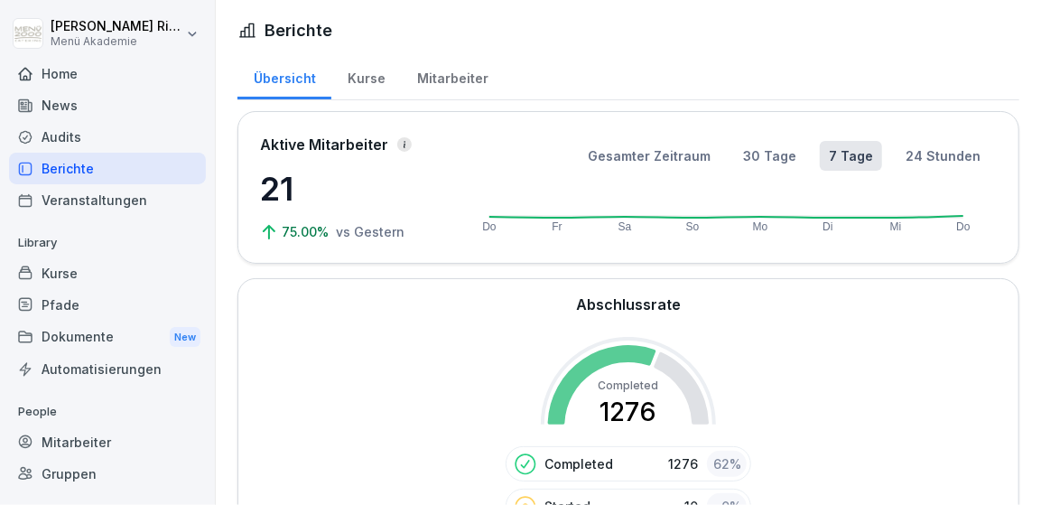
click at [351, 70] on div "Kurse" at bounding box center [366, 76] width 70 height 46
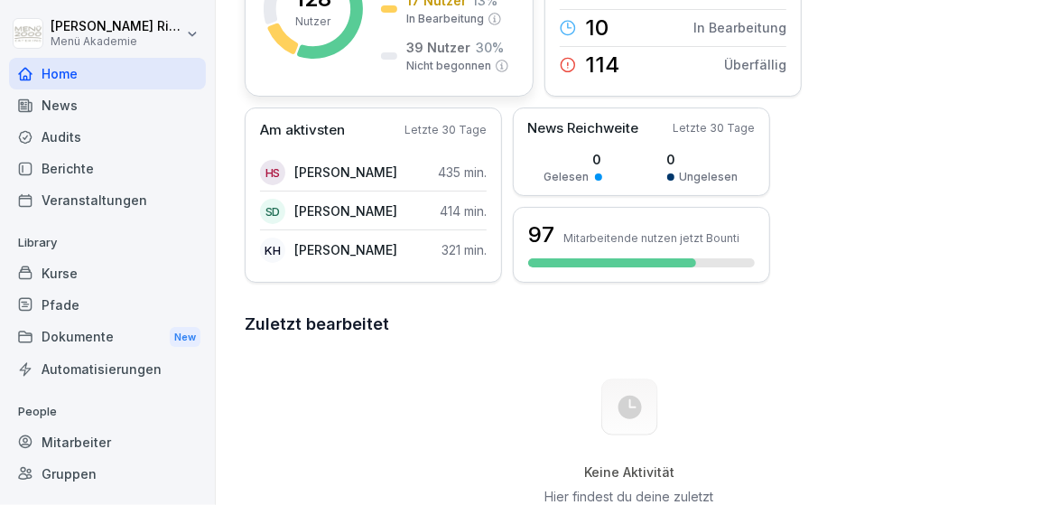
scroll to position [314, 0]
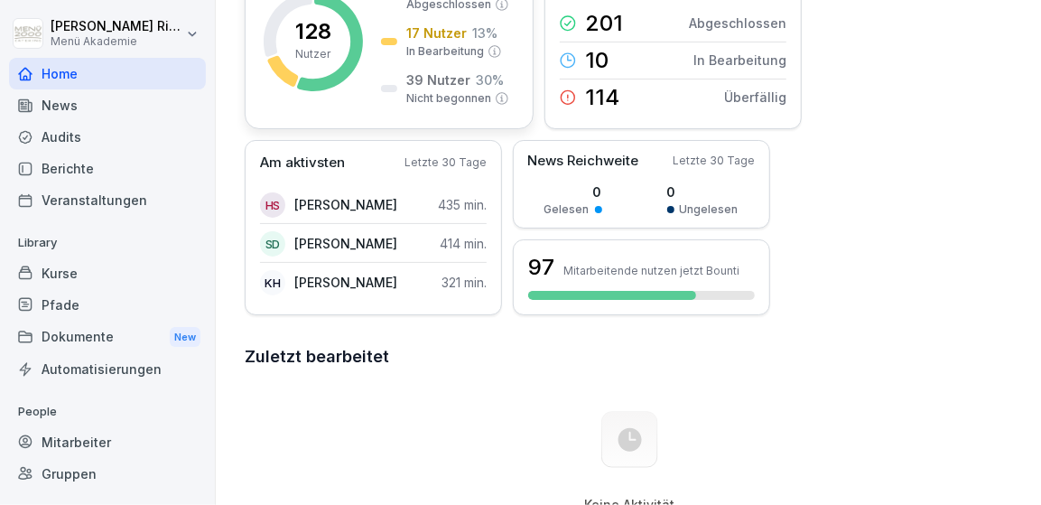
click at [433, 80] on p "39 Nutzer" at bounding box center [438, 79] width 64 height 19
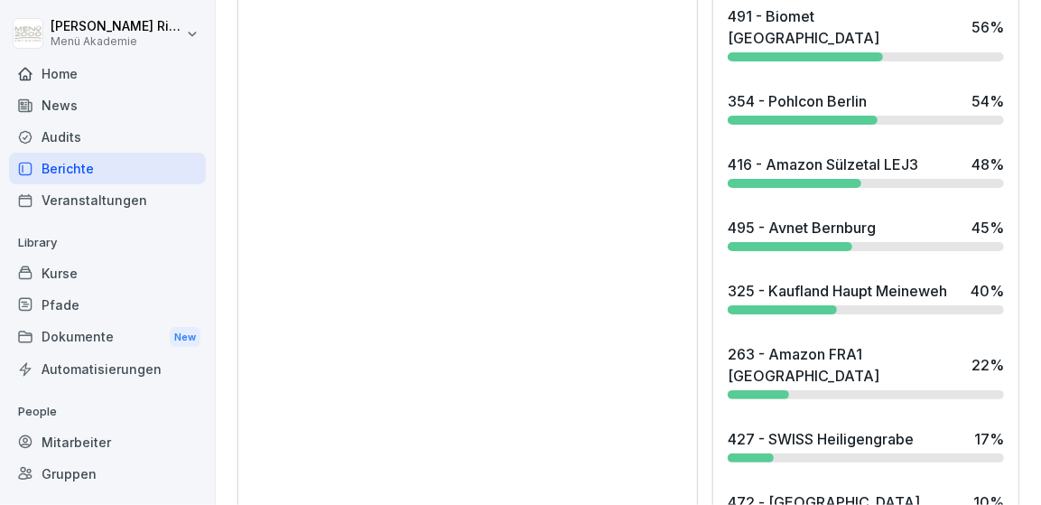
scroll to position [1891, 0]
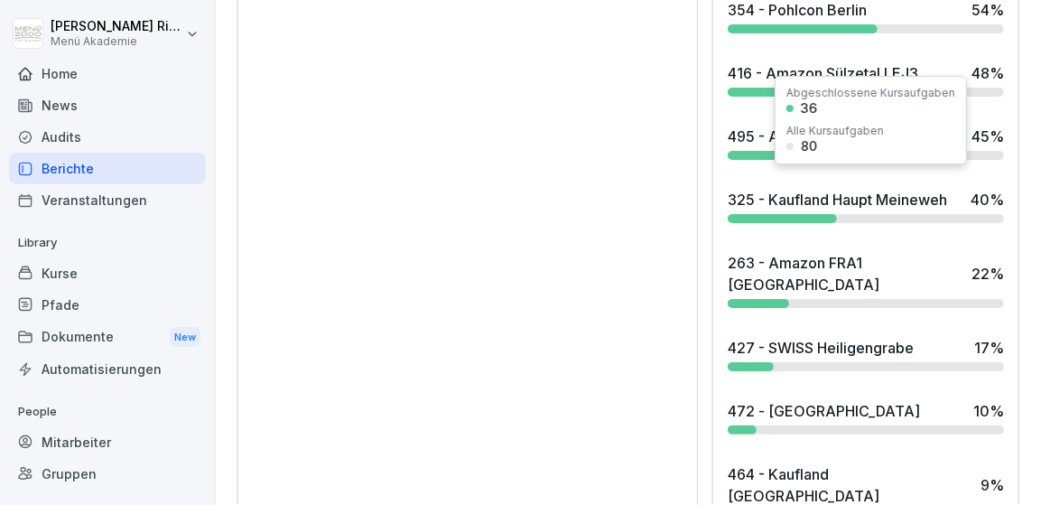
click at [885, 118] on div "495 - Avnet Bernburg 45 %" at bounding box center [866, 142] width 291 height 49
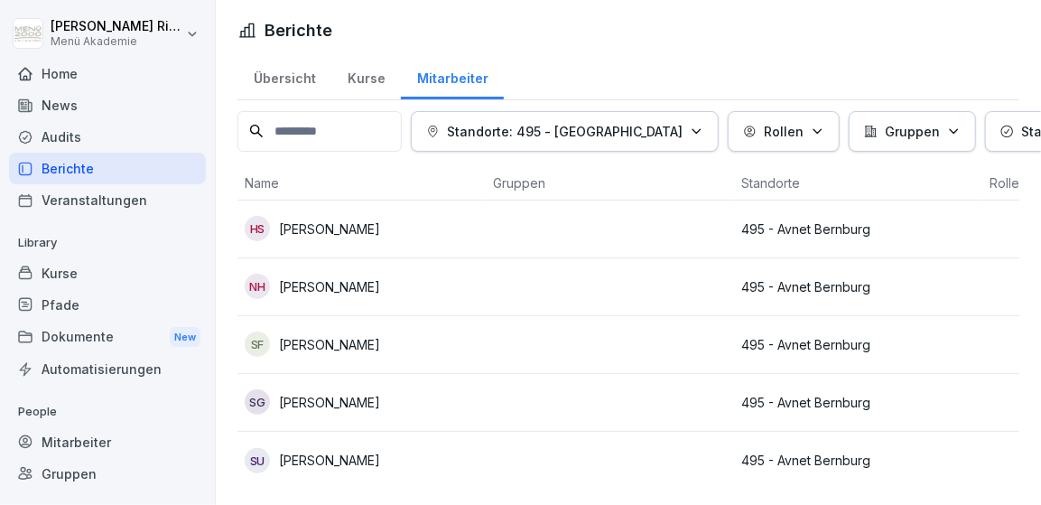
click at [360, 459] on p "Steven Ullmann" at bounding box center [329, 460] width 101 height 19
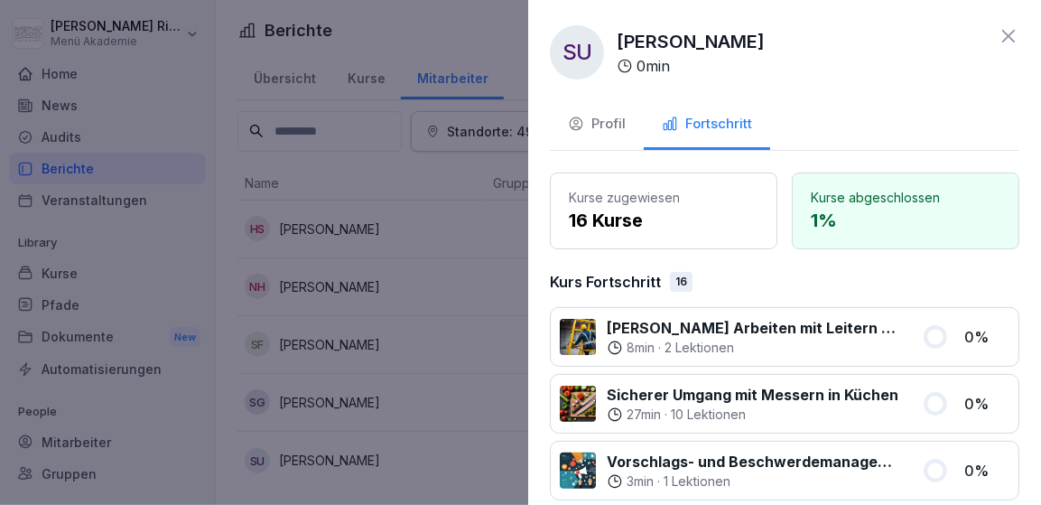
click at [330, 404] on div at bounding box center [520, 252] width 1041 height 505
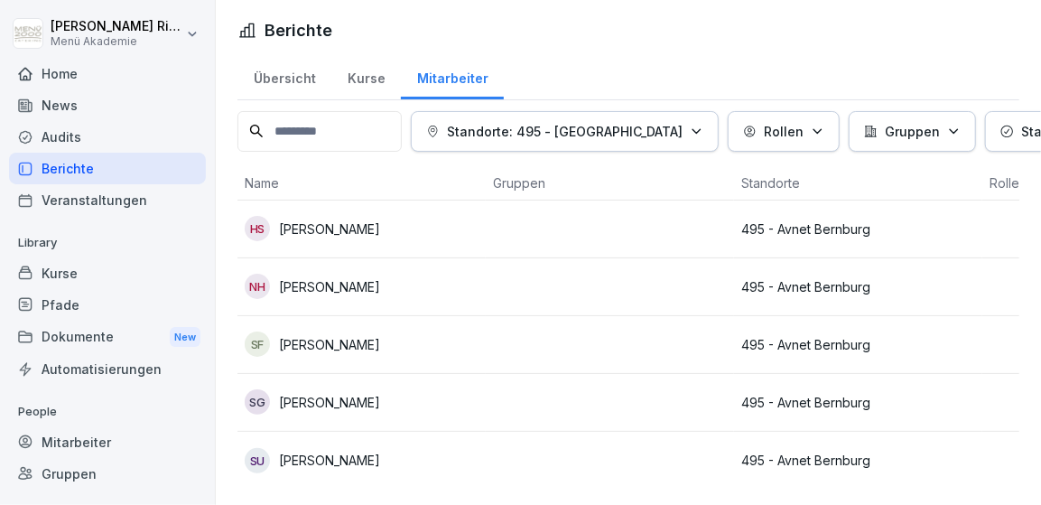
click at [331, 402] on p "Stephan Gautzsch" at bounding box center [329, 402] width 101 height 19
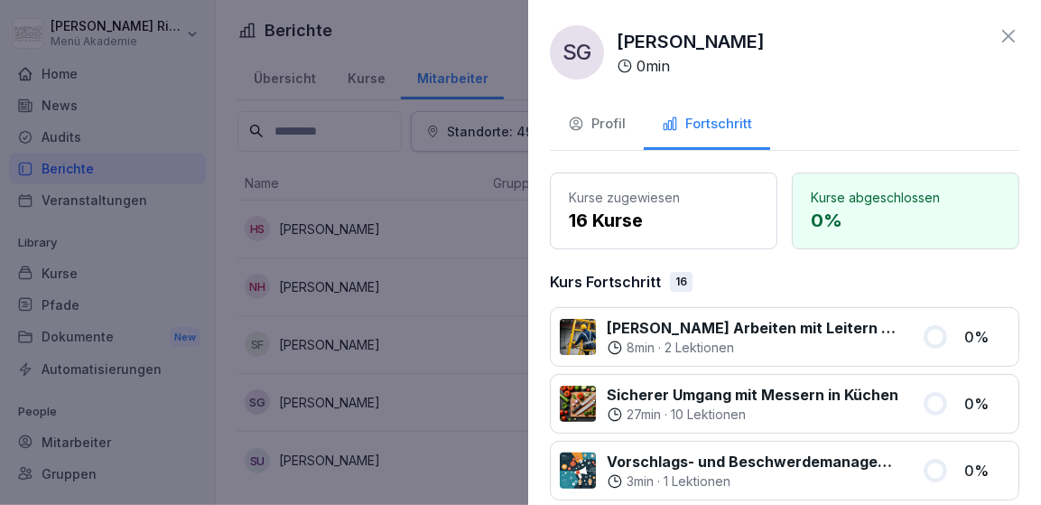
click at [348, 400] on div at bounding box center [520, 252] width 1041 height 505
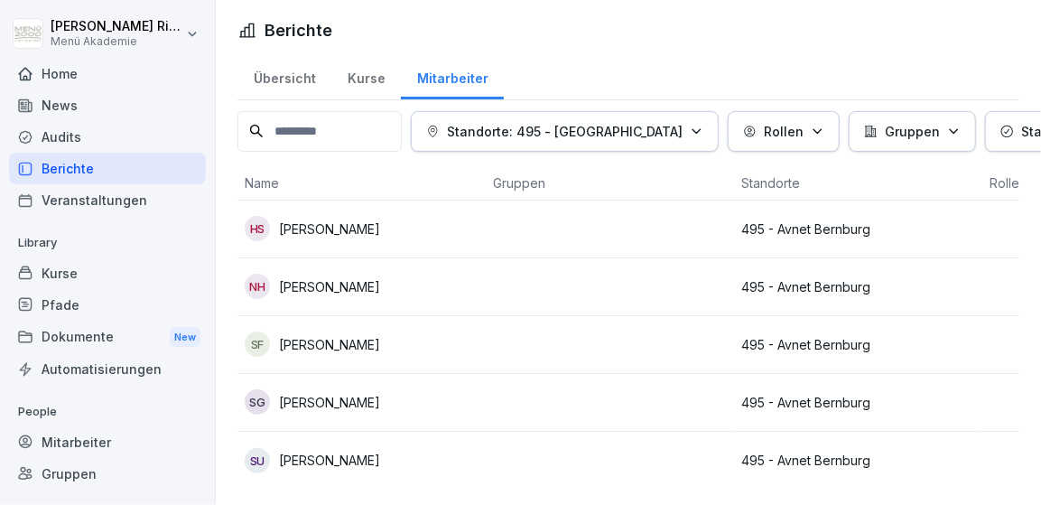
click at [335, 344] on p "Sandra Fleck" at bounding box center [329, 344] width 101 height 19
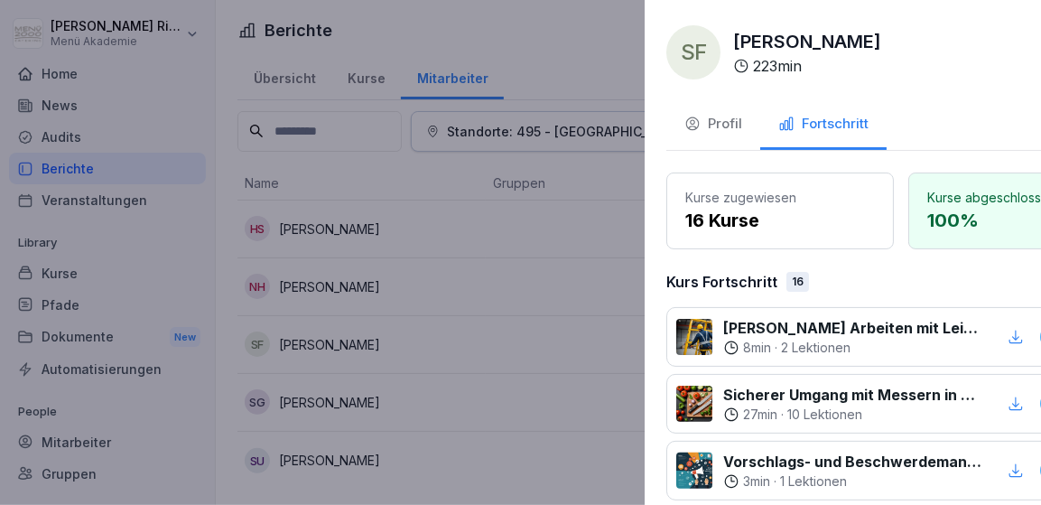
click at [396, 348] on div at bounding box center [520, 252] width 1041 height 505
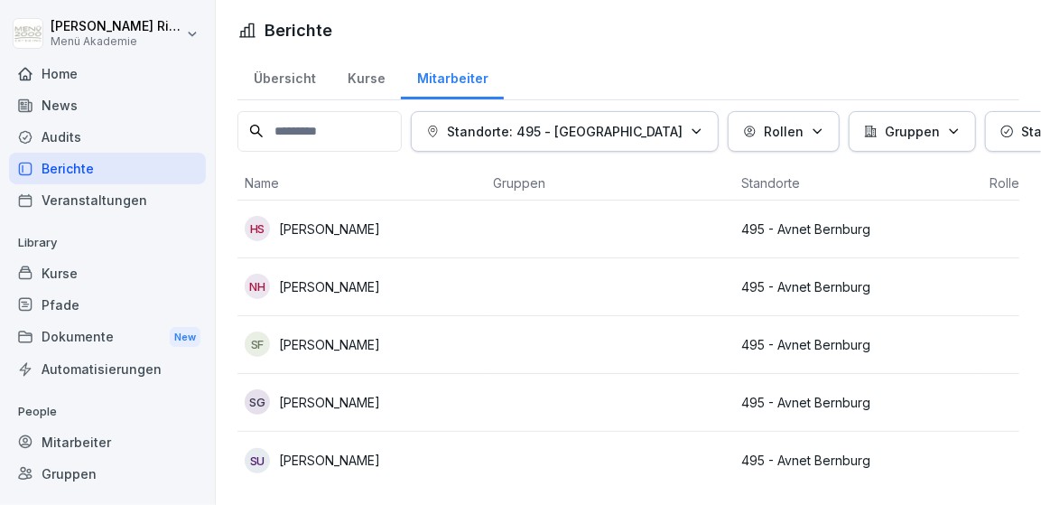
click at [342, 288] on p "Nicole Helmholz" at bounding box center [329, 286] width 101 height 19
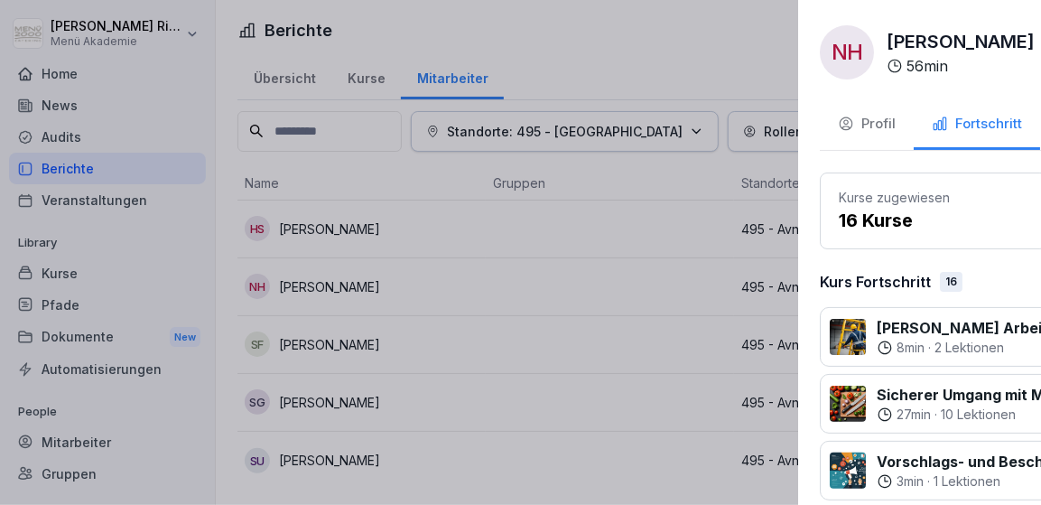
click at [415, 331] on div at bounding box center [520, 252] width 1041 height 505
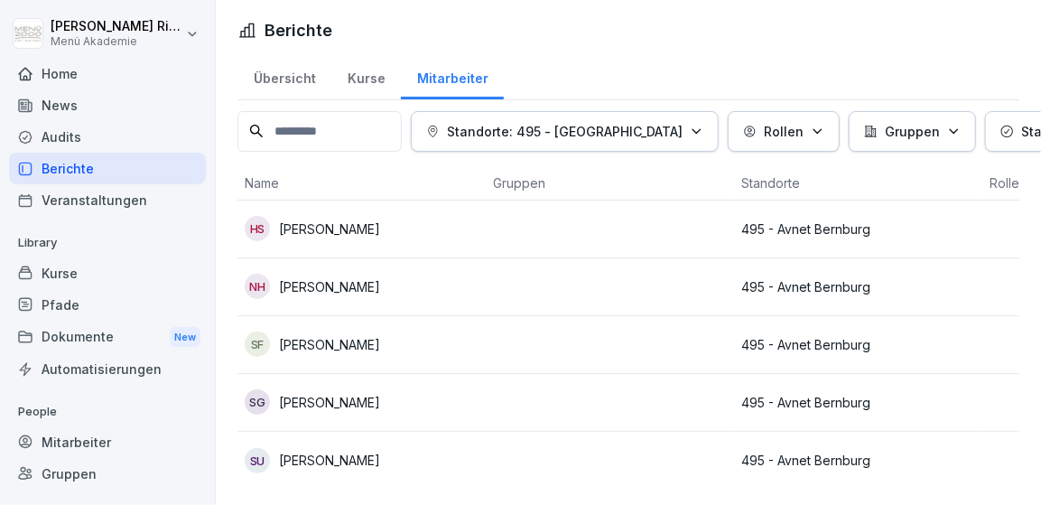
click at [334, 227] on p "[PERSON_NAME]" at bounding box center [329, 228] width 101 height 19
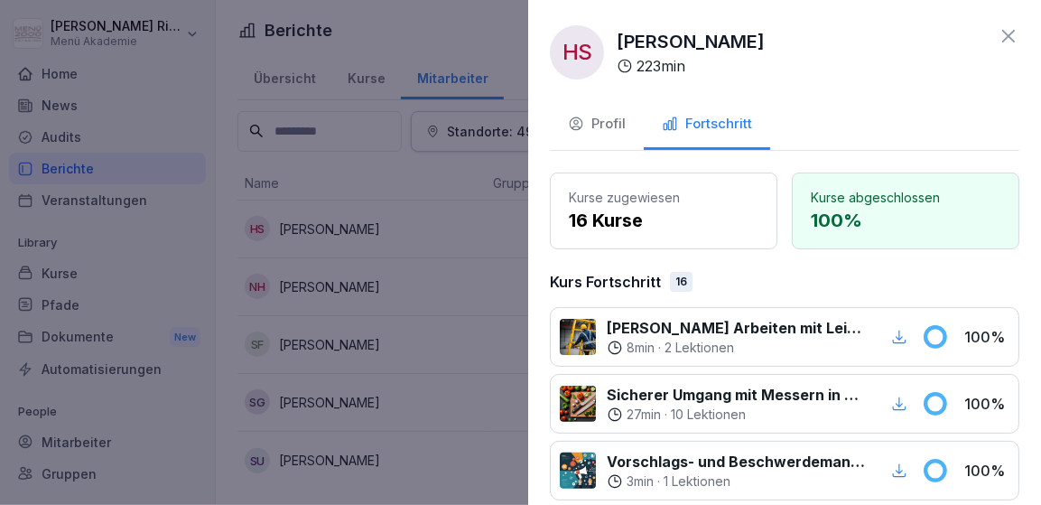
click at [402, 303] on div at bounding box center [520, 252] width 1041 height 505
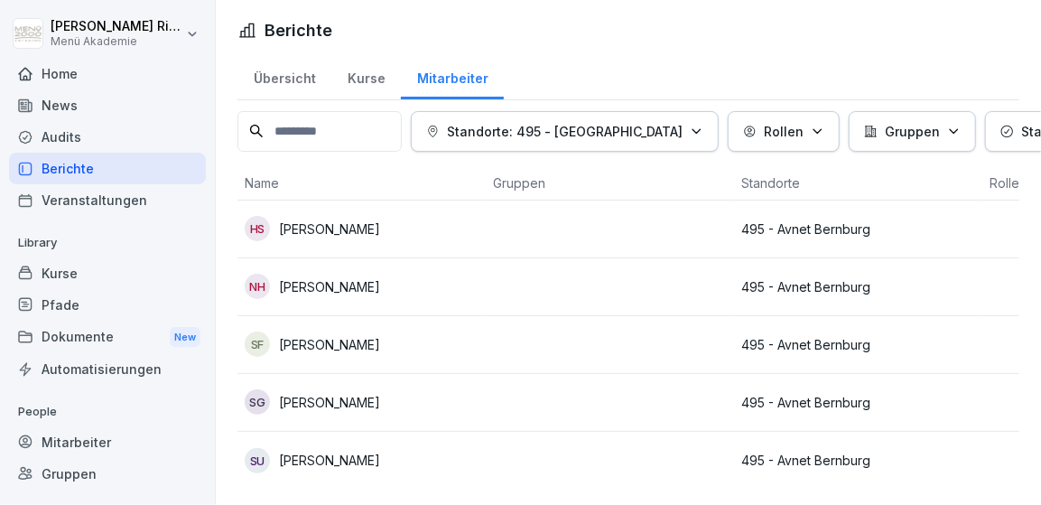
click at [80, 79] on div "Home" at bounding box center [107, 74] width 197 height 32
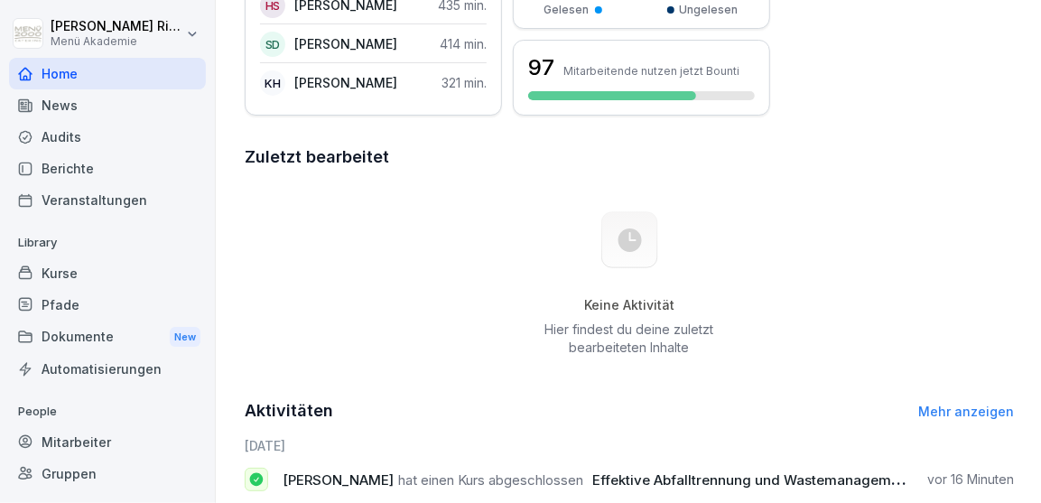
scroll to position [245, 0]
